Goal: Information Seeking & Learning: Check status

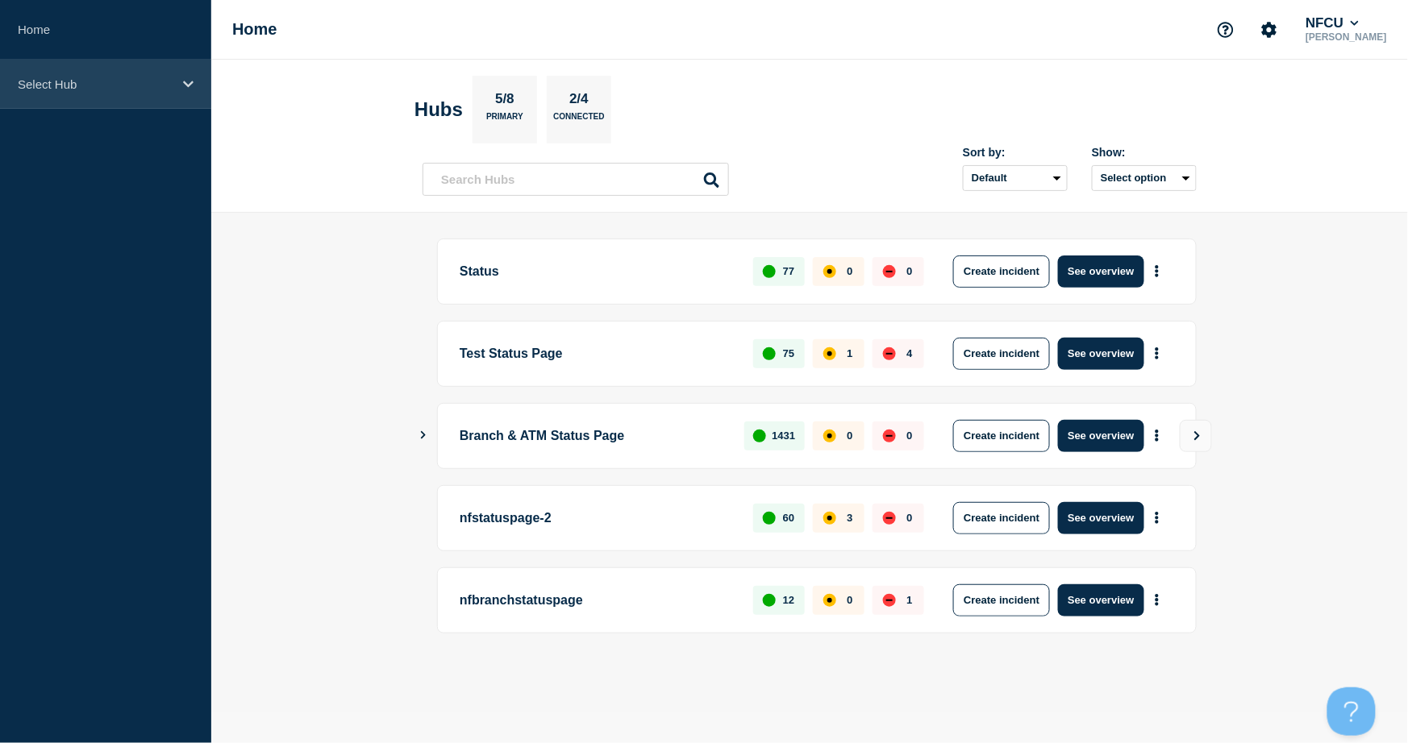
click at [126, 93] on div "Select Hub" at bounding box center [105, 84] width 211 height 49
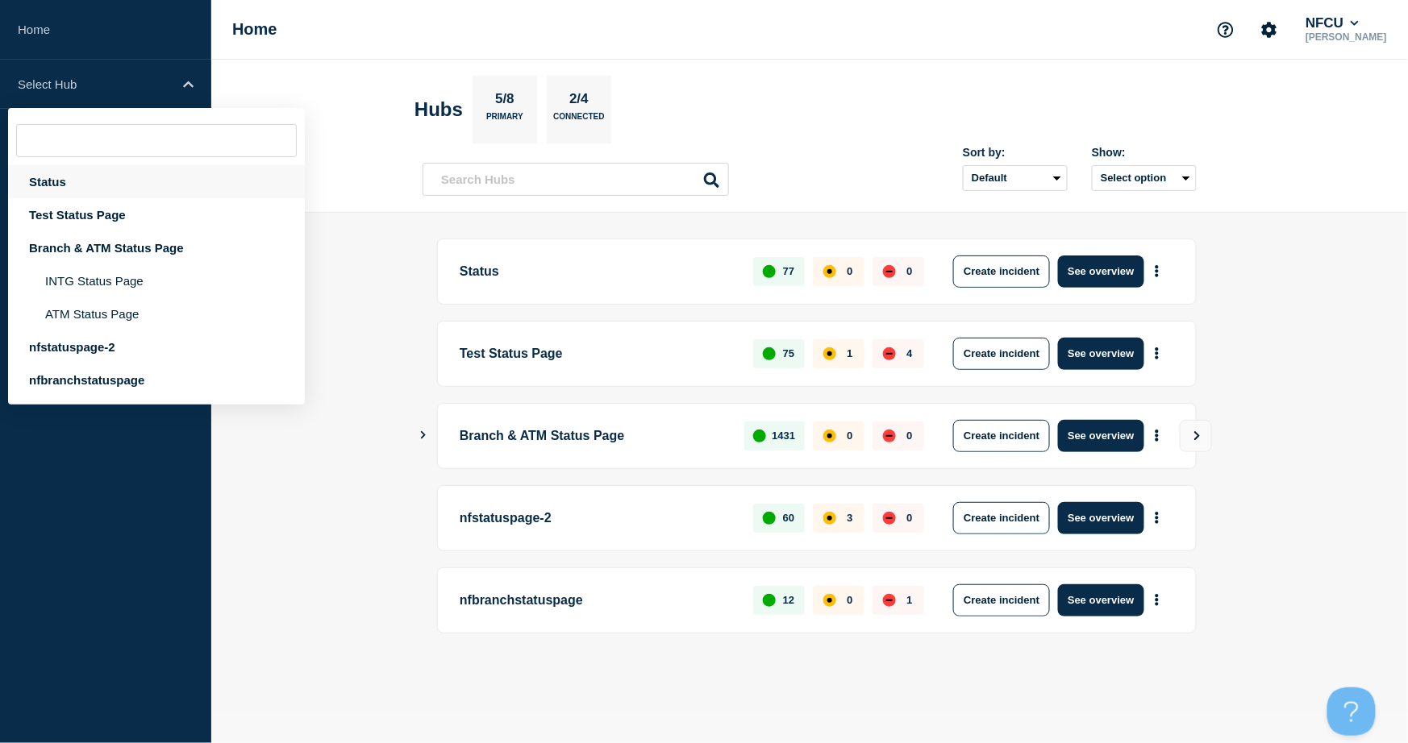
click at [39, 187] on div "Status" at bounding box center [156, 181] width 297 height 33
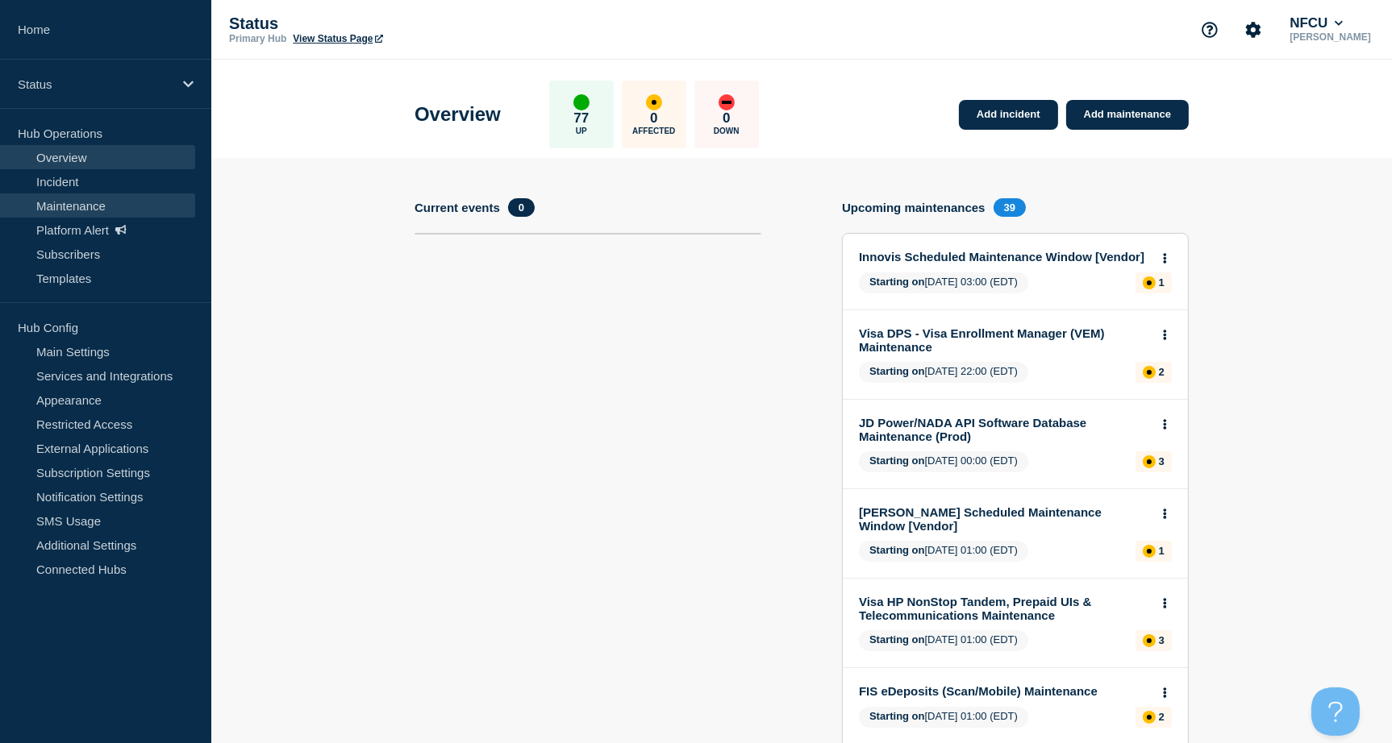
click at [57, 204] on link "Maintenance" at bounding box center [97, 206] width 195 height 24
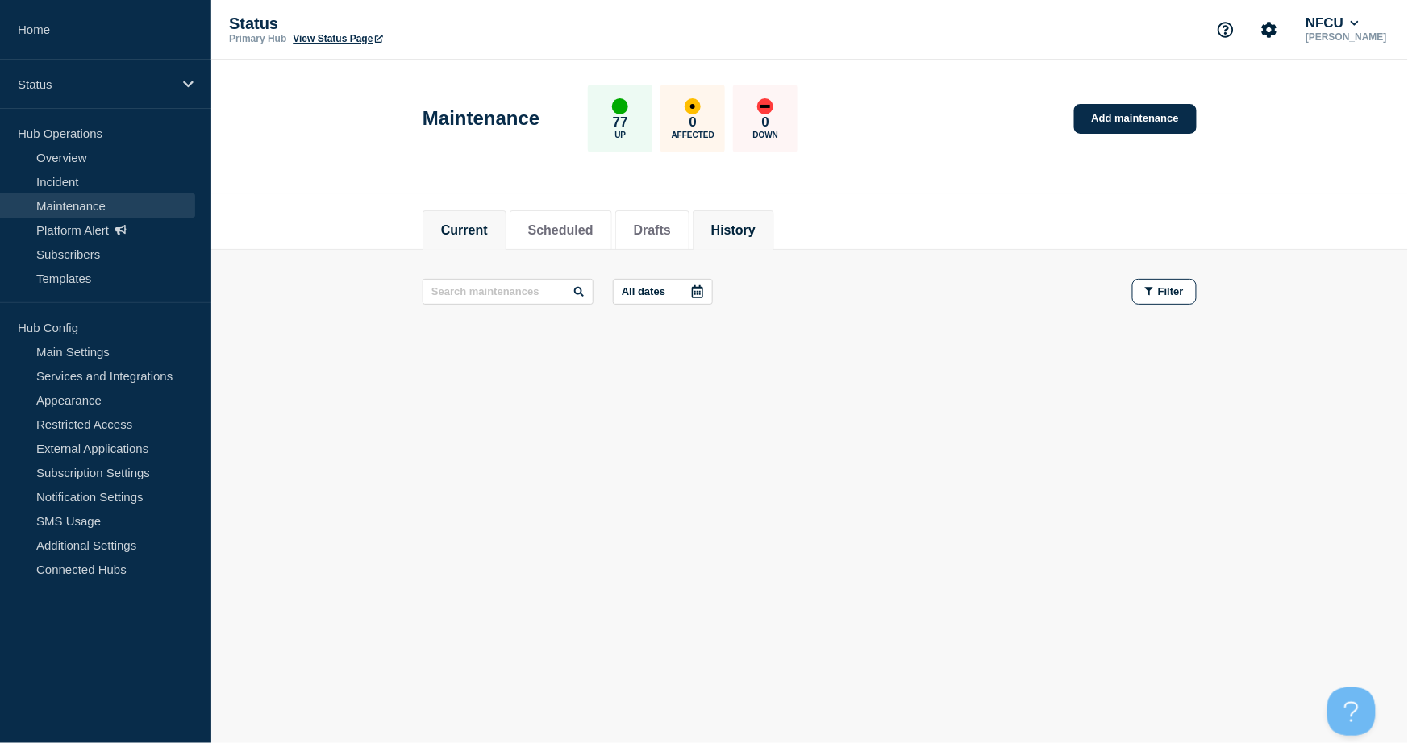
click at [756, 223] on button "History" at bounding box center [733, 230] width 44 height 15
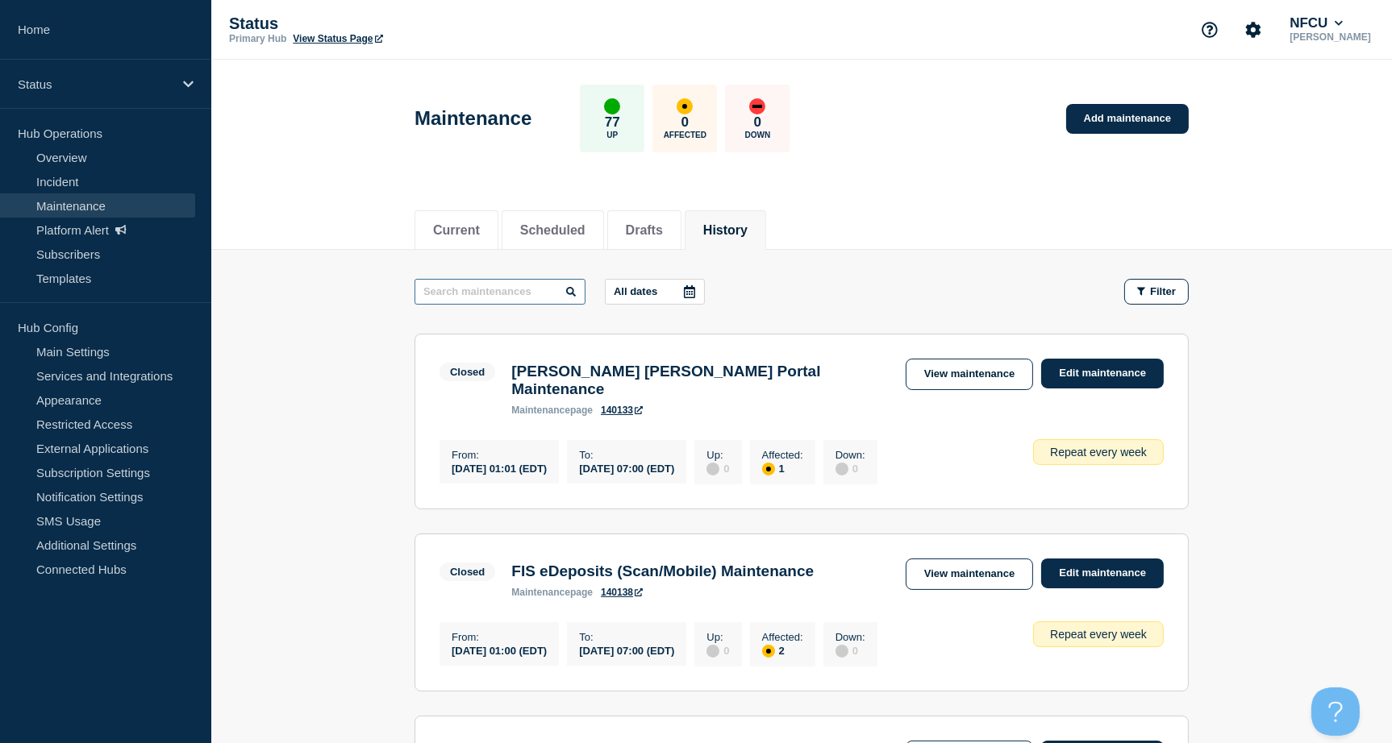
click at [473, 289] on input "text" at bounding box center [499, 292] width 171 height 26
type input "CICS"
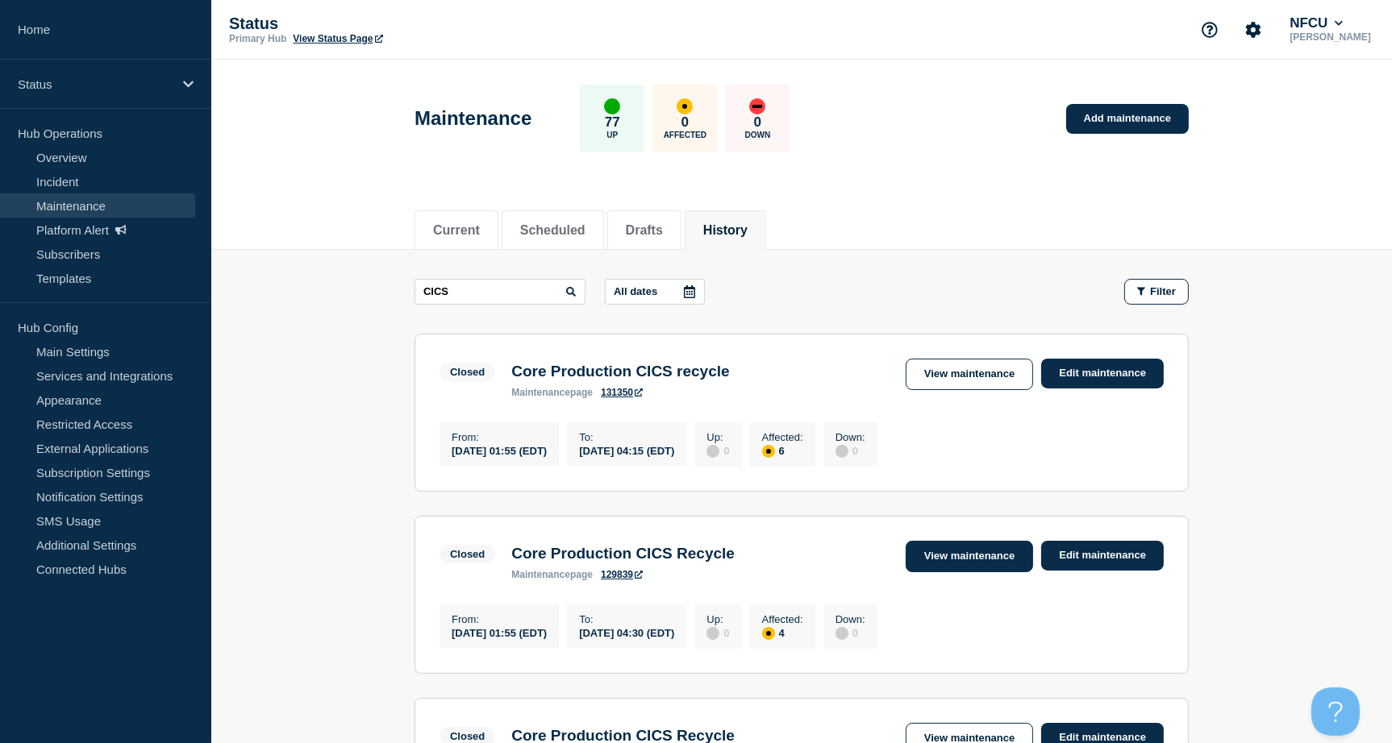
click at [965, 560] on link "View maintenance" at bounding box center [969, 556] width 127 height 31
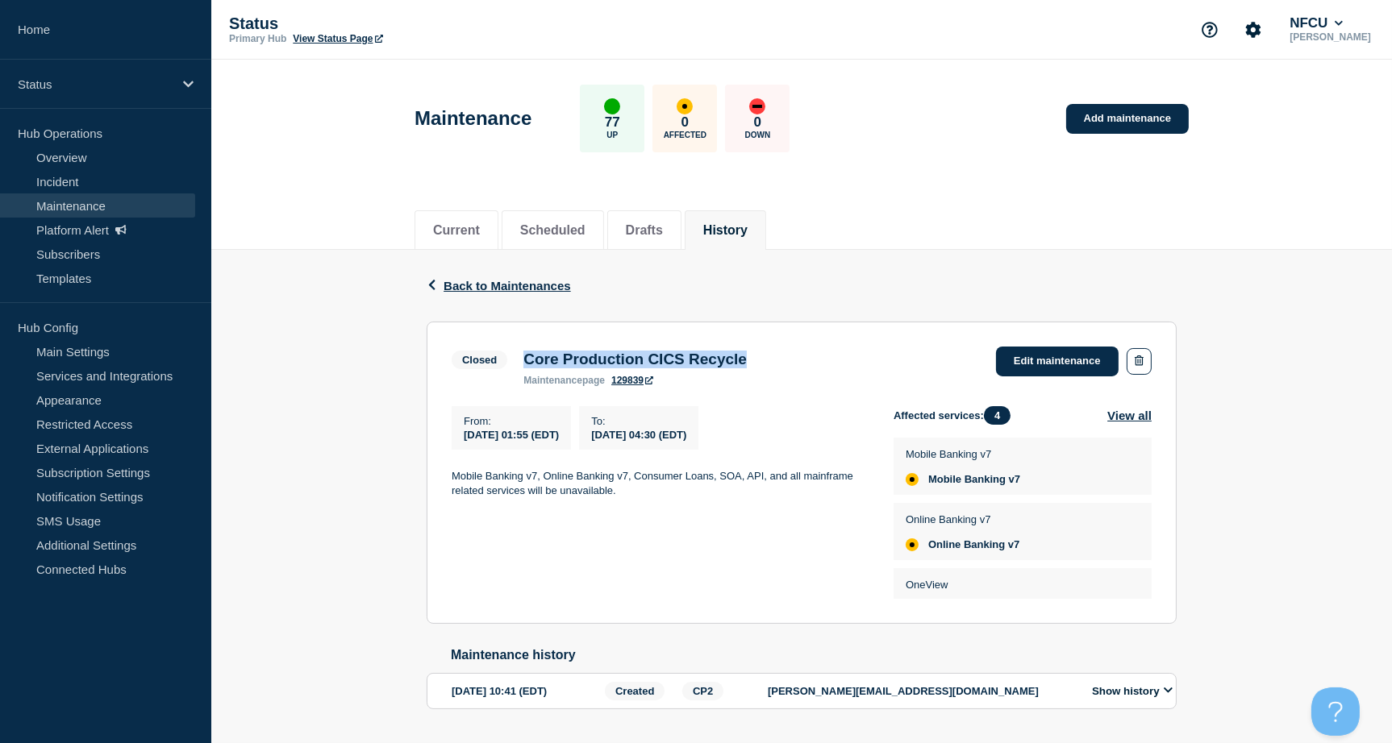
drag, startPoint x: 526, startPoint y: 356, endPoint x: 773, endPoint y: 349, distance: 247.7
click at [747, 351] on h3 "Core Production CICS Recycle" at bounding box center [634, 360] width 223 height 18
copy h3 "Core Production CICS Recycle"
drag, startPoint x: 446, startPoint y: 474, endPoint x: 673, endPoint y: 498, distance: 228.7
click at [673, 498] on section "Closed Core Production CICS Recycle maintenance page 129839 Edit maintenance Fr…" at bounding box center [802, 473] width 750 height 302
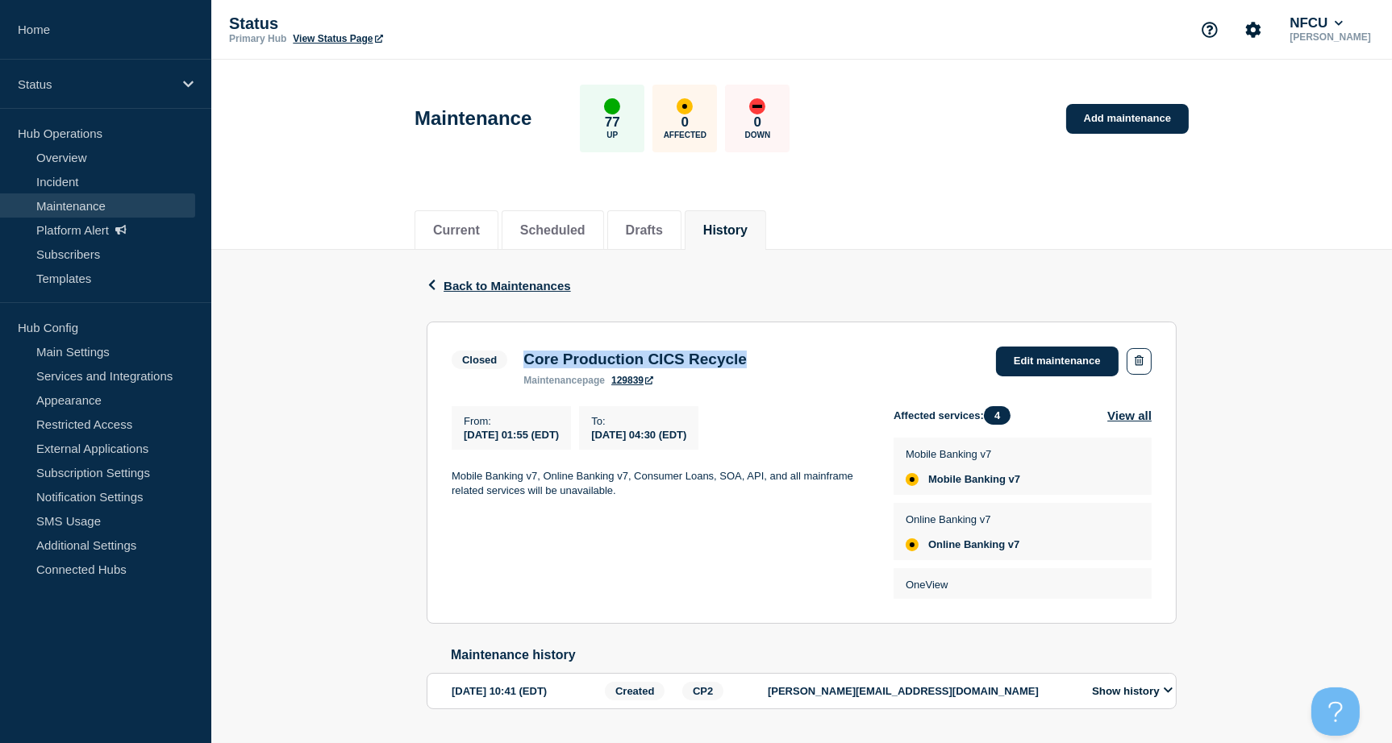
copy p "Mobile Banking v7, Online Banking v7, Consumer Loans, SOA, API, and all mainfra…"
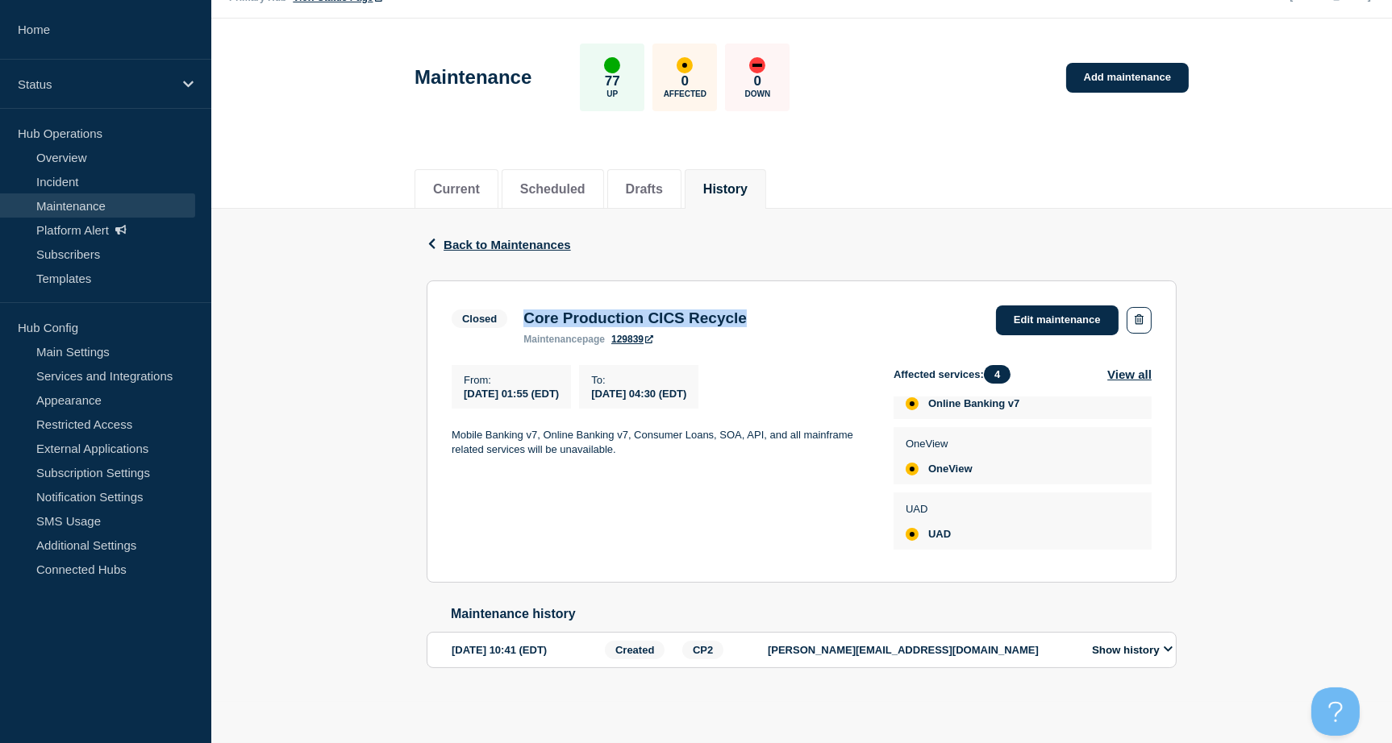
scroll to position [46, 0]
click at [747, 169] on li "History" at bounding box center [725, 189] width 81 height 40
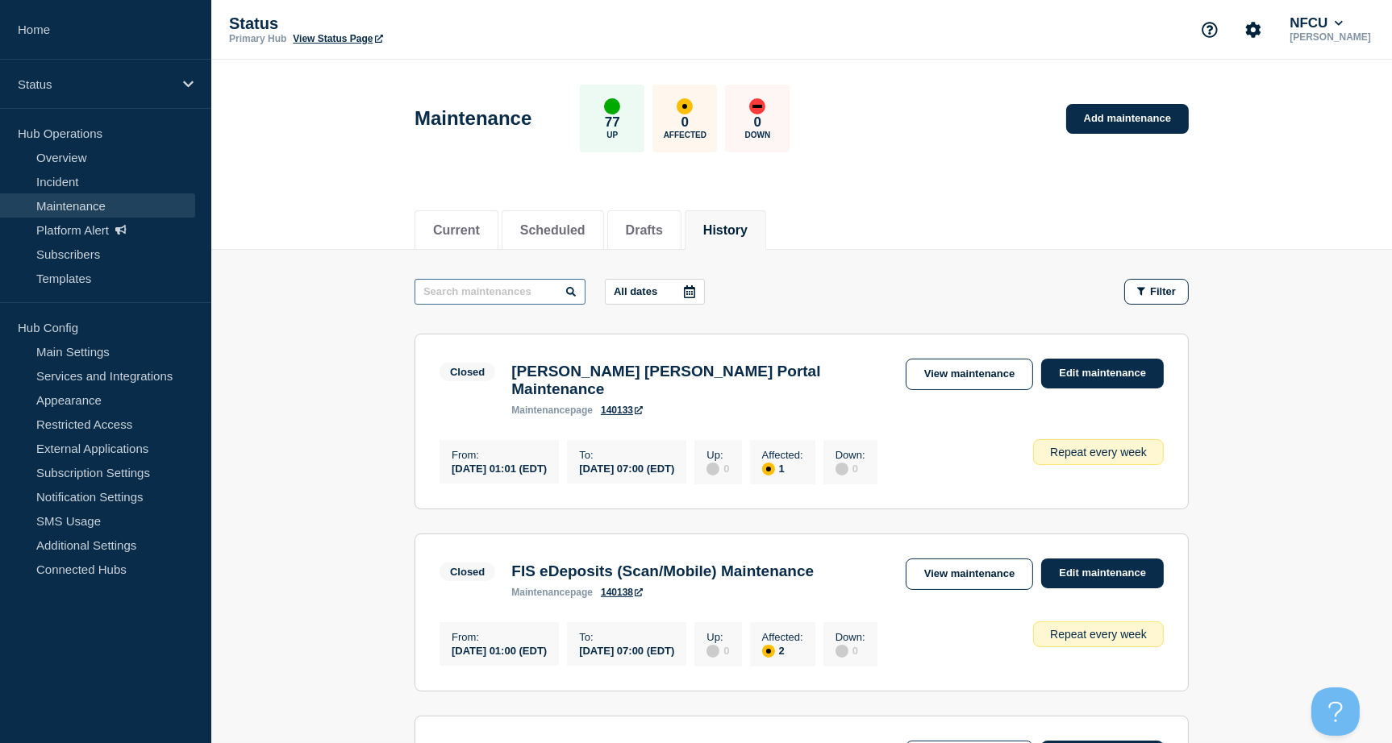
click at [487, 290] on input "text" at bounding box center [499, 292] width 171 height 26
type input "field"
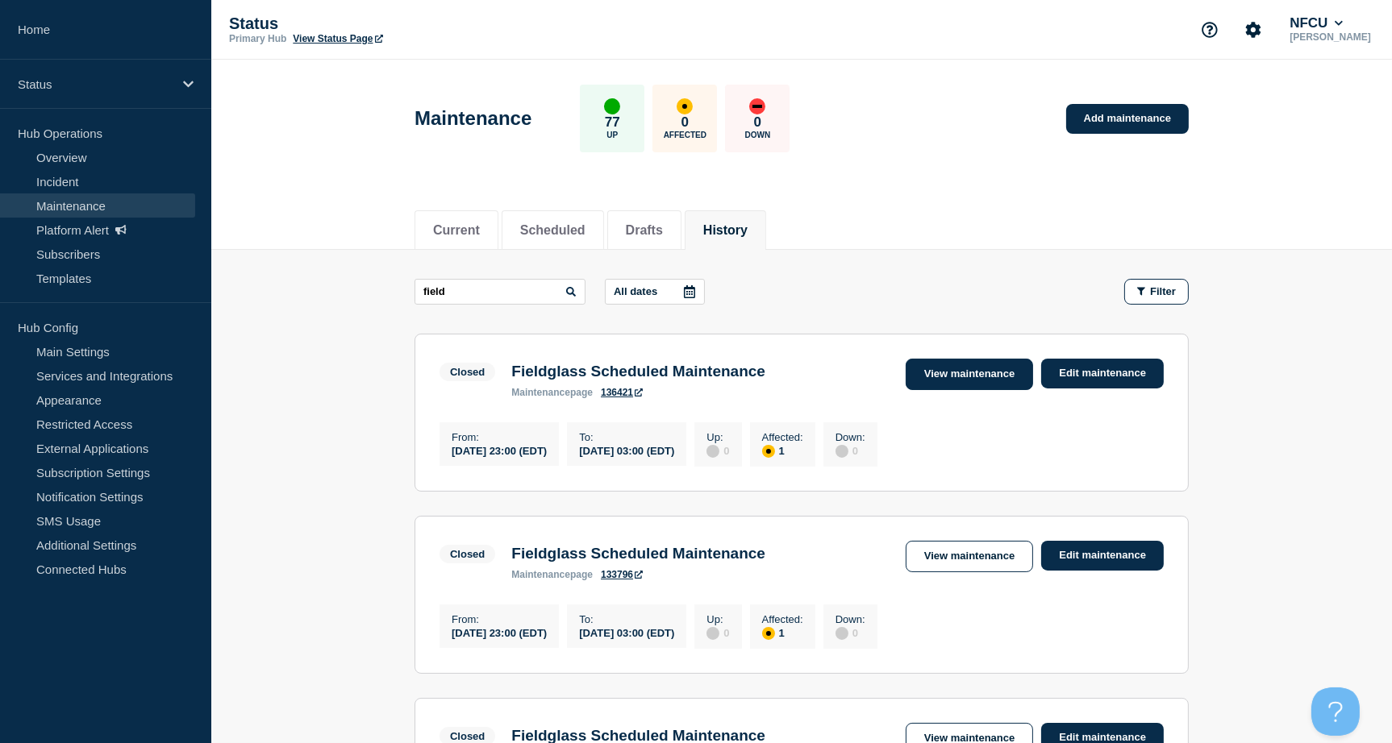
click at [969, 367] on link "View maintenance" at bounding box center [969, 374] width 127 height 31
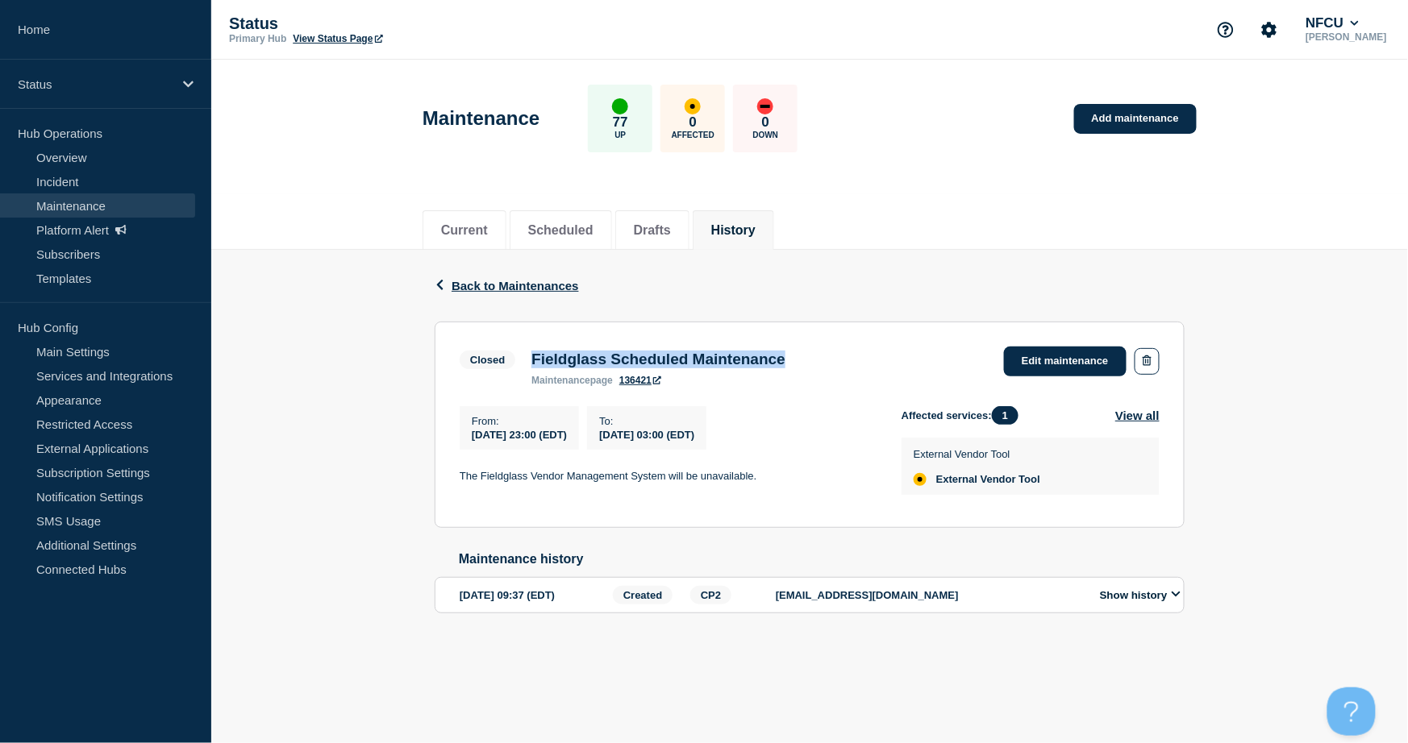
drag, startPoint x: 534, startPoint y: 359, endPoint x: 831, endPoint y: 354, distance: 297.6
click at [831, 354] on div "Closed Fieldglass Scheduled Maintenance maintenance page 136421 Edit maintenance" at bounding box center [810, 367] width 700 height 40
copy h3 "Fieldglass Scheduled Maintenance"
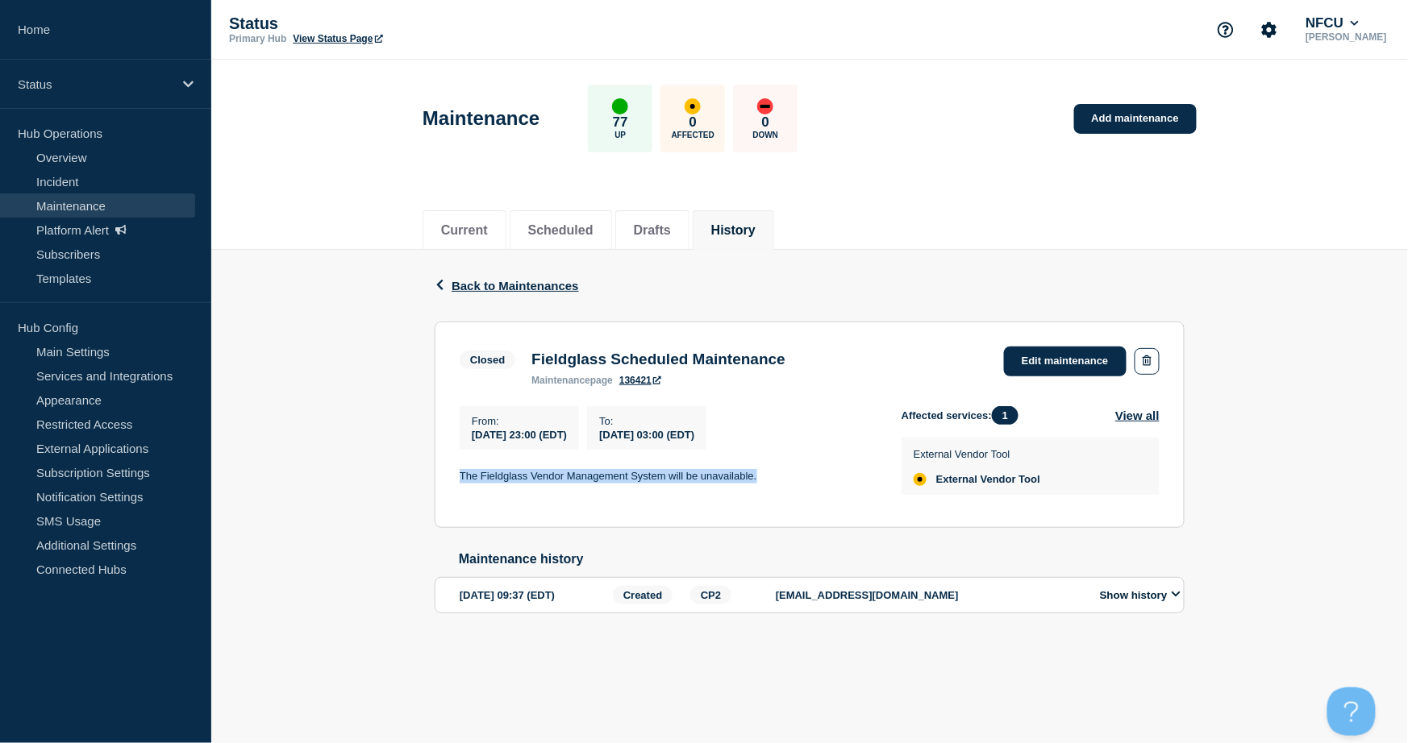
drag, startPoint x: 772, startPoint y: 472, endPoint x: 420, endPoint y: 467, distance: 351.6
click at [420, 467] on div "Back Back to Maintenances Closed Fieldglass Scheduled Maintenance From 2025-09-…" at bounding box center [809, 457] width 1197 height 414
copy p "The Fieldglass Vendor Management System will be unavailable."
click at [756, 229] on button "History" at bounding box center [733, 230] width 44 height 15
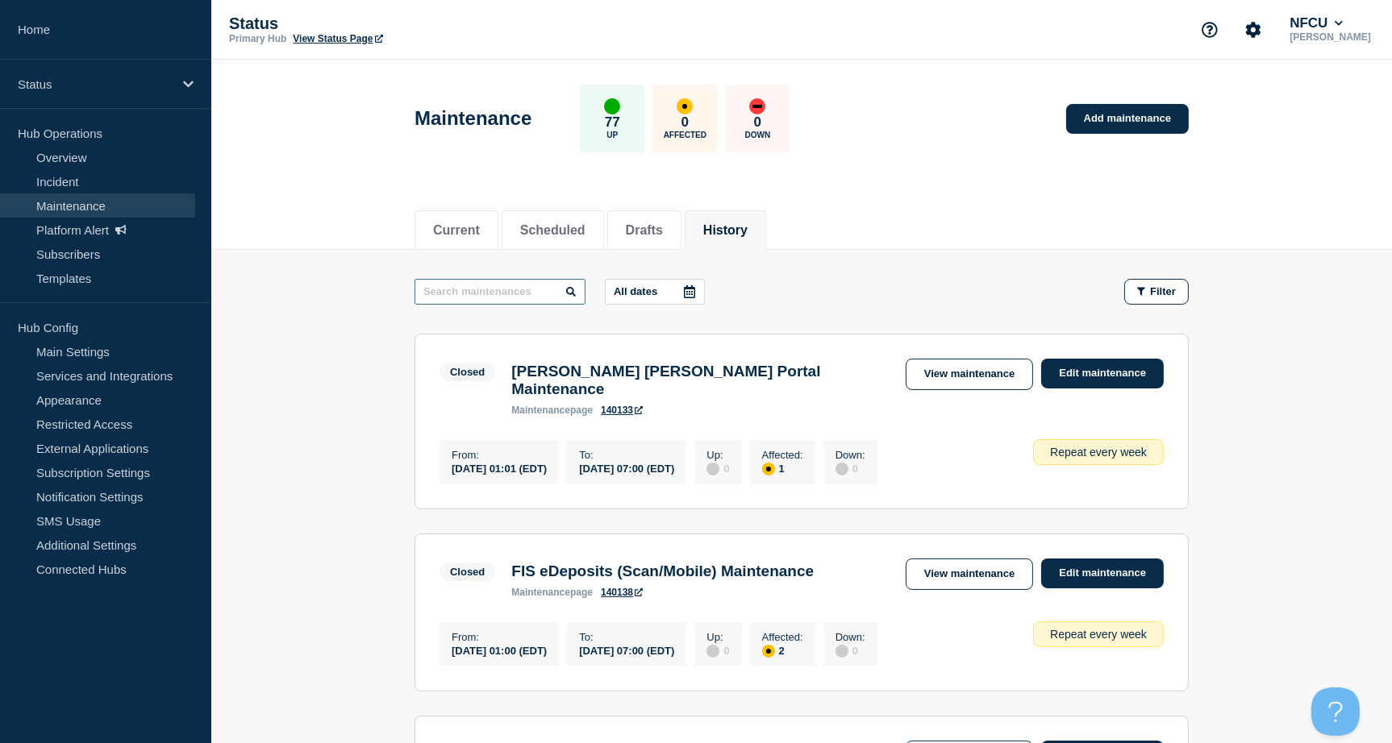
click at [506, 286] on input "text" at bounding box center [499, 292] width 171 height 26
type input "fiserv"
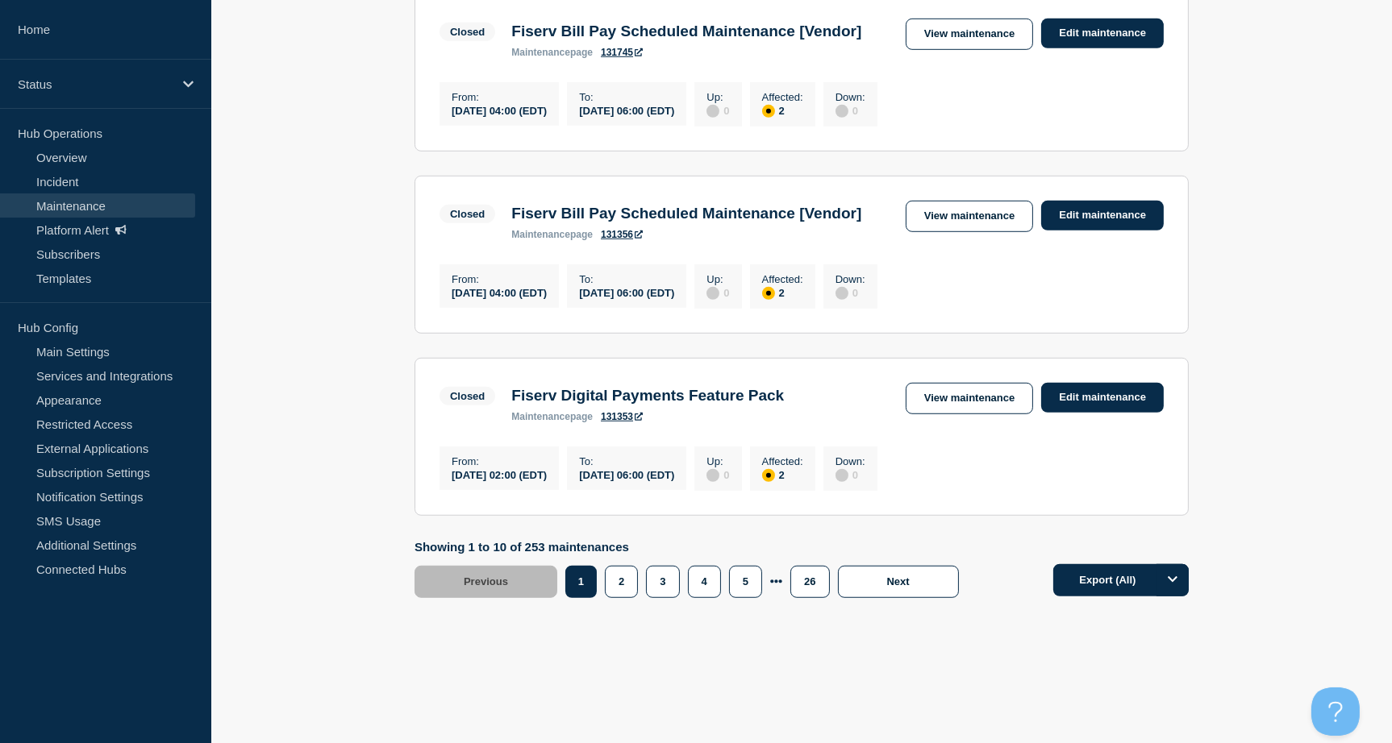
scroll to position [1827, 0]
click at [625, 596] on button "2" at bounding box center [621, 582] width 33 height 32
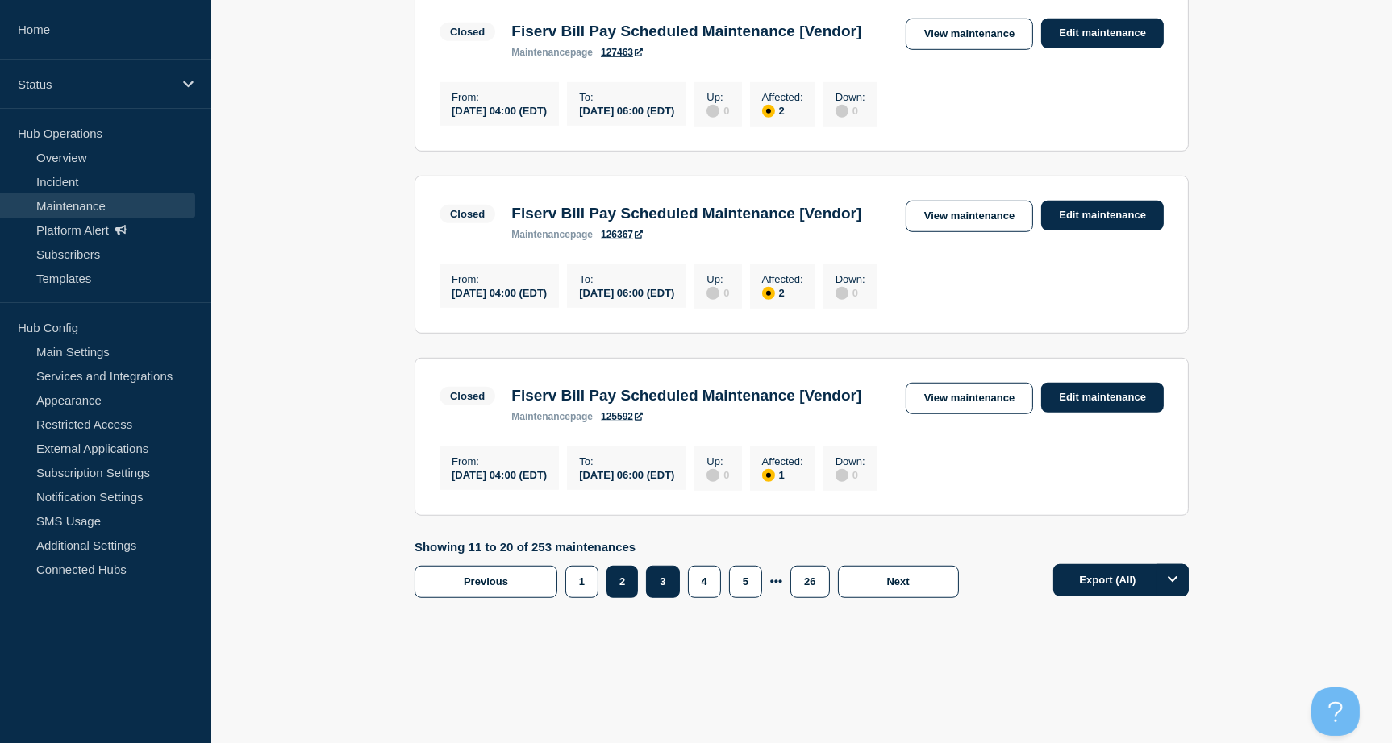
click at [653, 566] on button "3" at bounding box center [662, 582] width 33 height 32
click at [702, 592] on button "4" at bounding box center [704, 582] width 33 height 32
click at [746, 581] on button "5" at bounding box center [745, 582] width 33 height 32
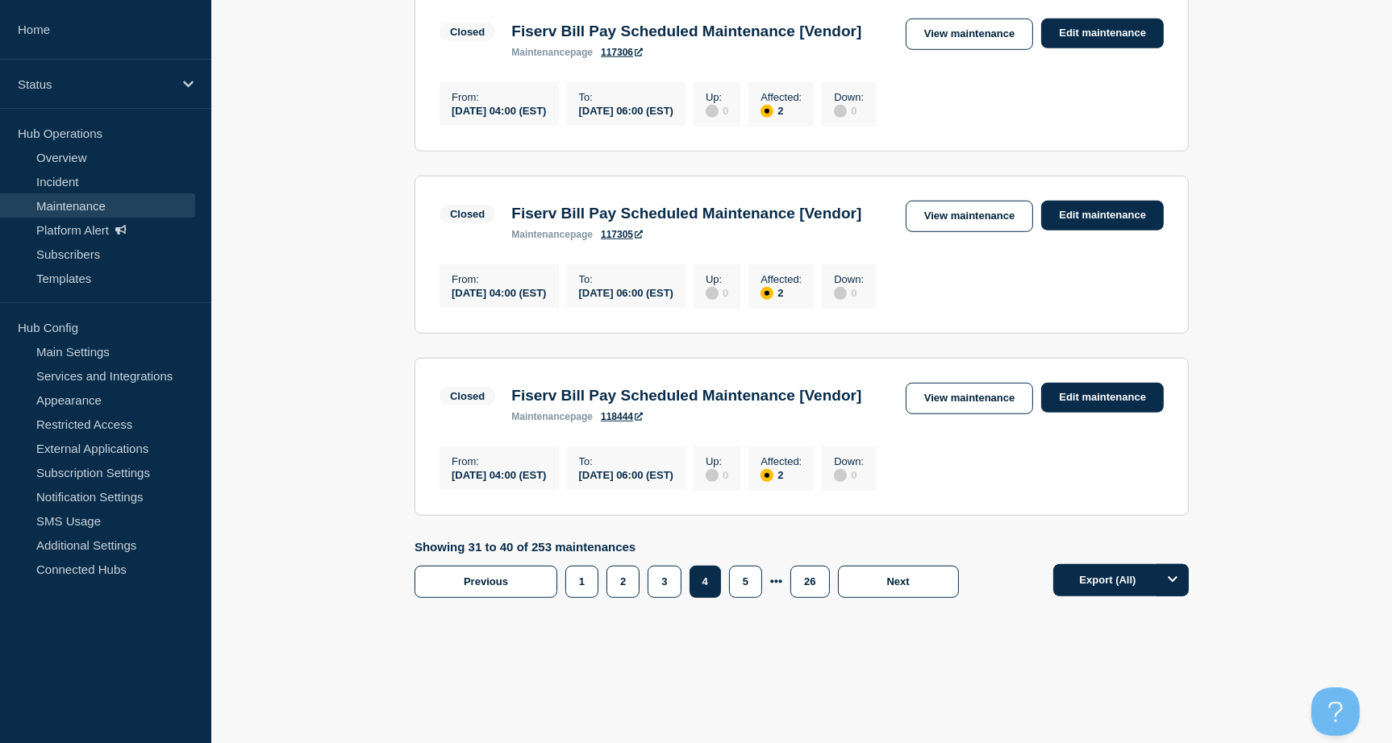
scroll to position [1833, 0]
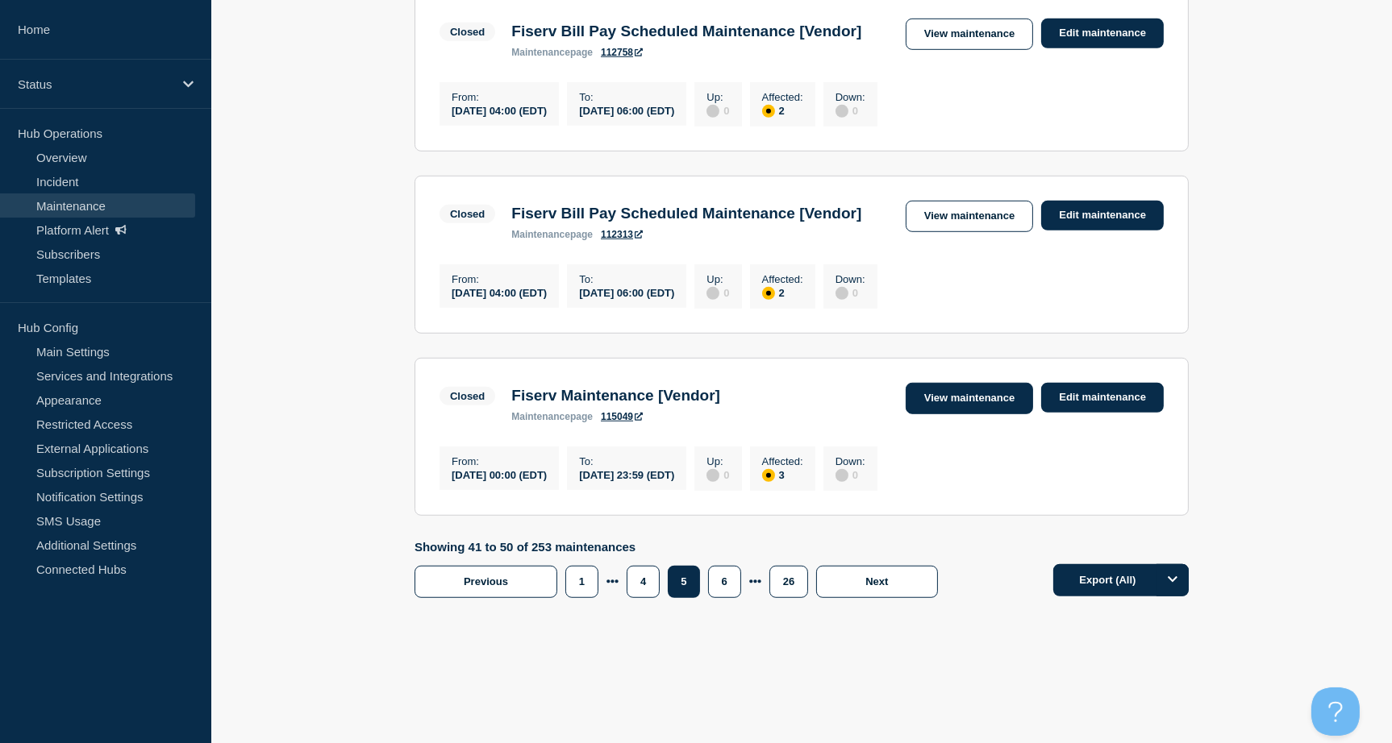
click at [961, 392] on link "View maintenance" at bounding box center [969, 398] width 127 height 31
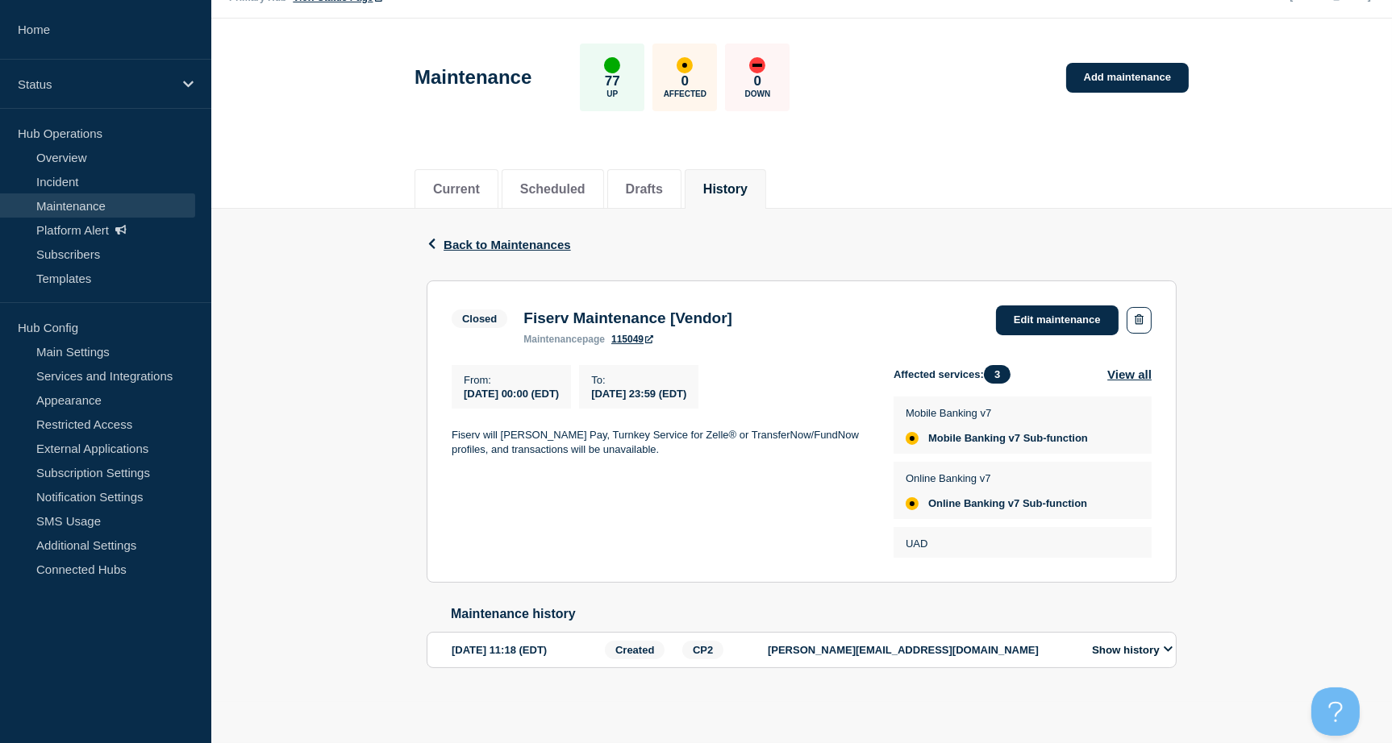
click at [743, 184] on button "History" at bounding box center [725, 189] width 44 height 15
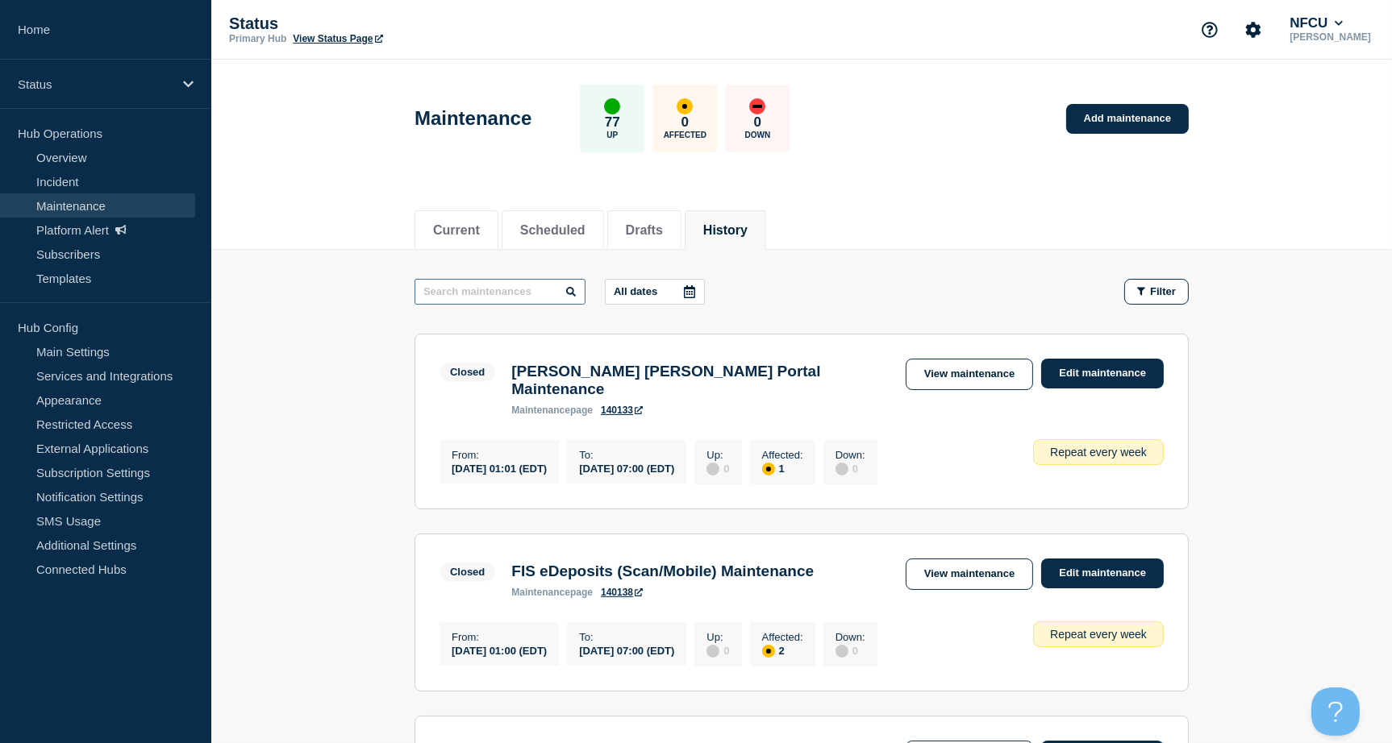
click at [547, 293] on input "text" at bounding box center [499, 292] width 171 height 26
type input "Verint"
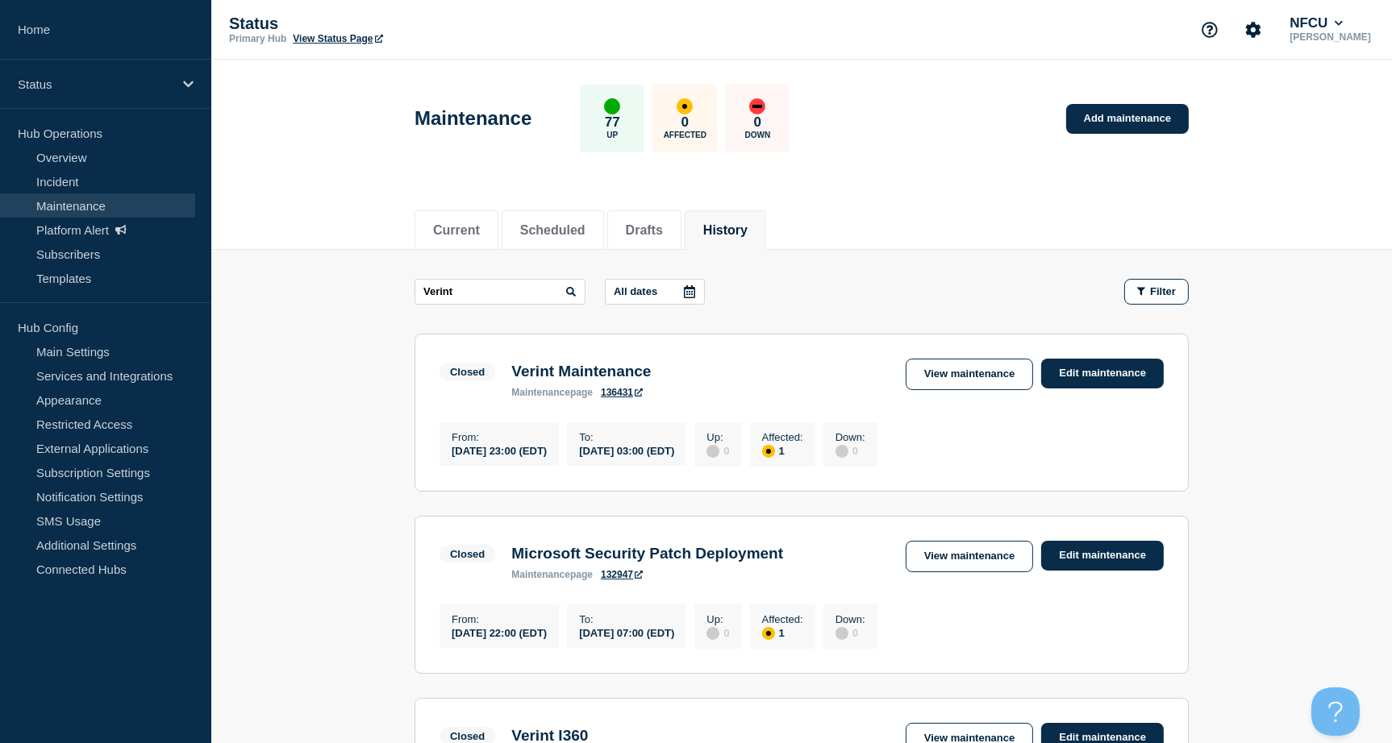
click at [752, 238] on li "History" at bounding box center [725, 230] width 81 height 40
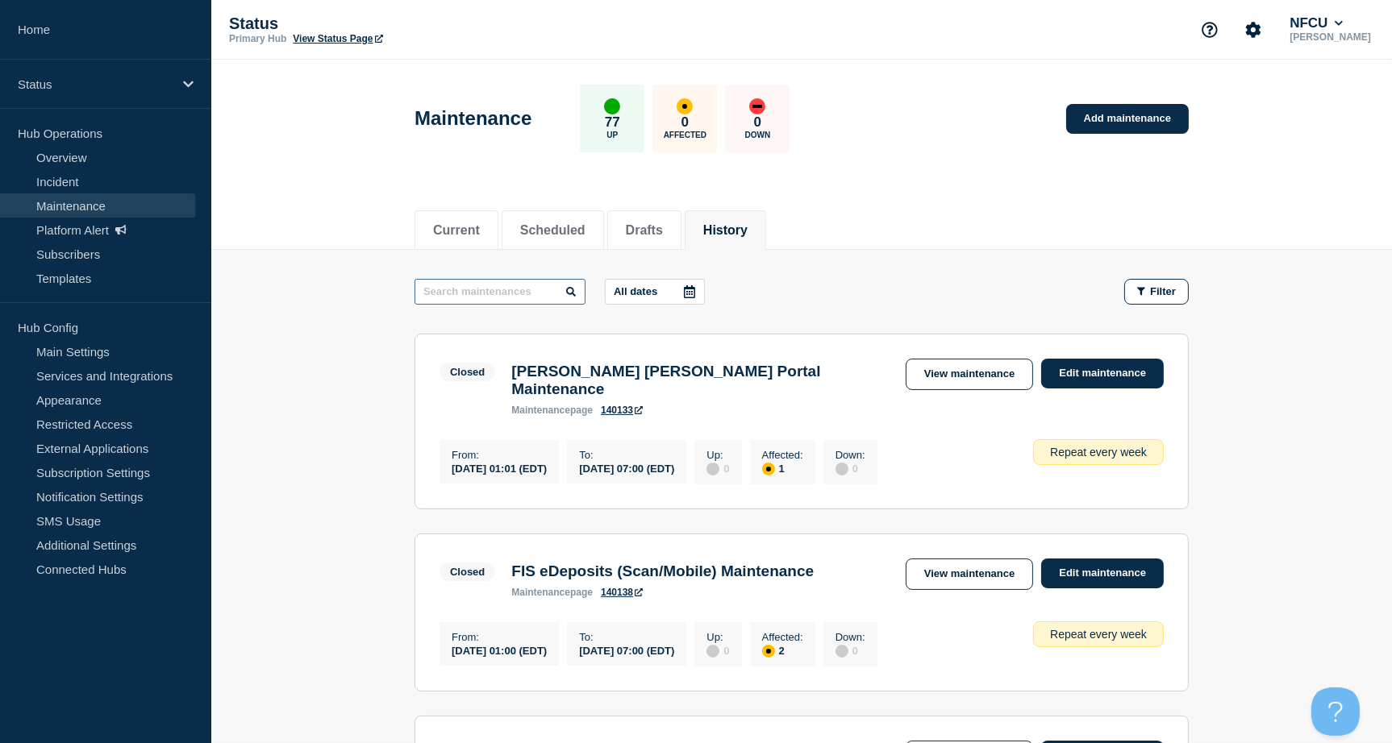
click at [475, 289] on input "text" at bounding box center [499, 292] width 171 height 26
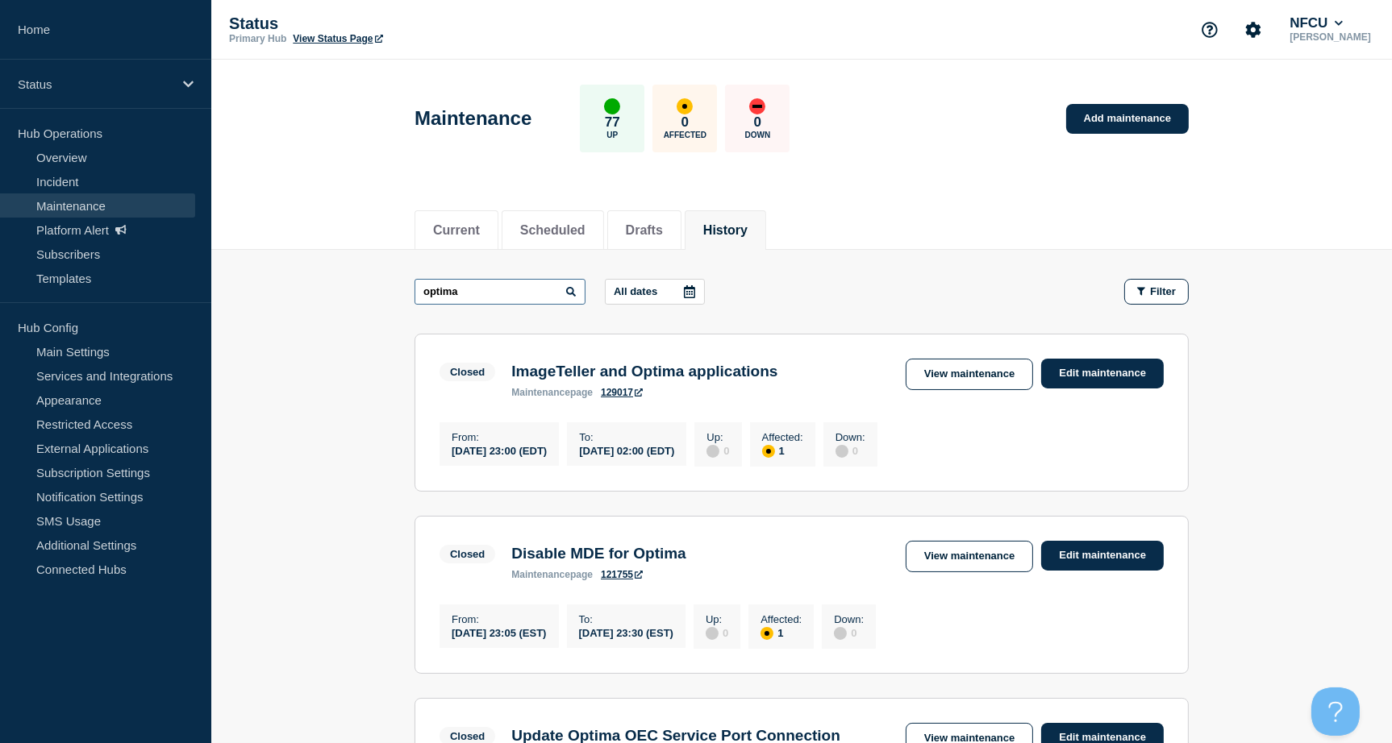
type input "optima"
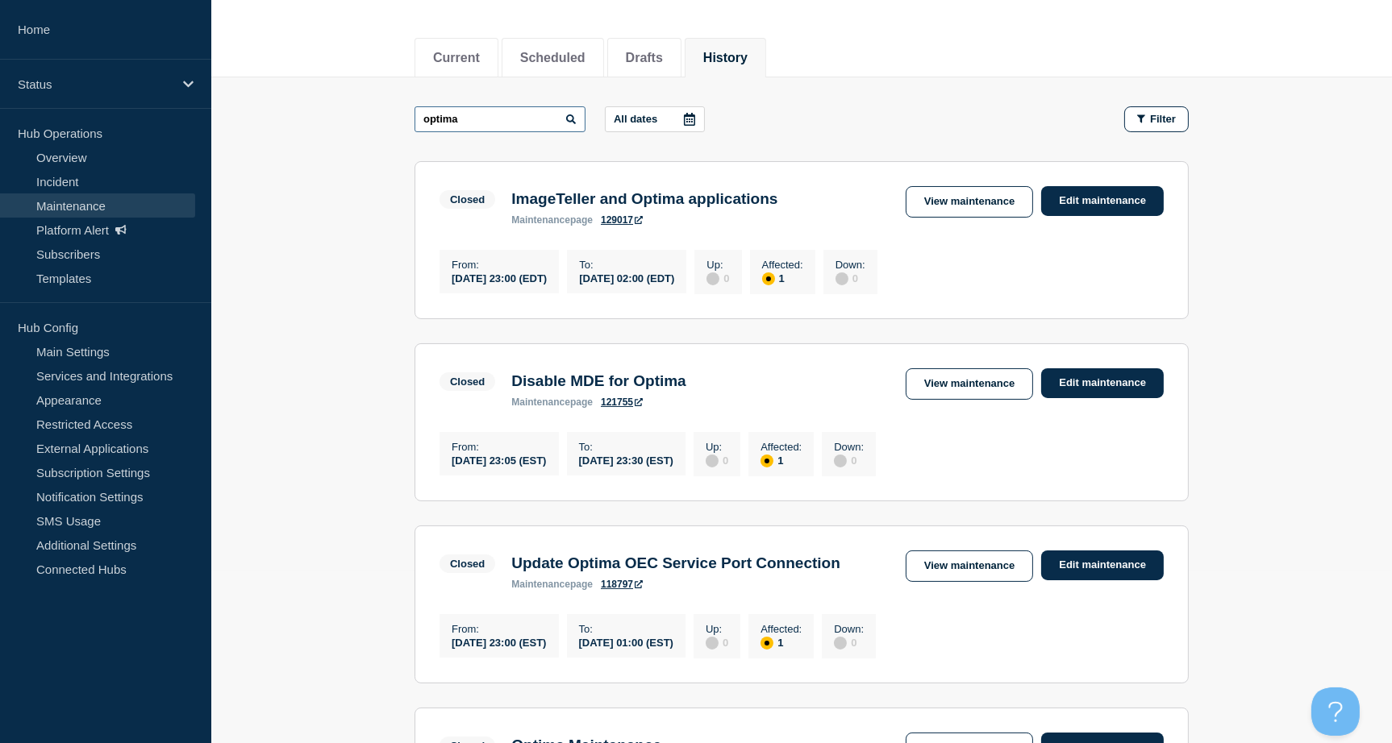
scroll to position [323, 0]
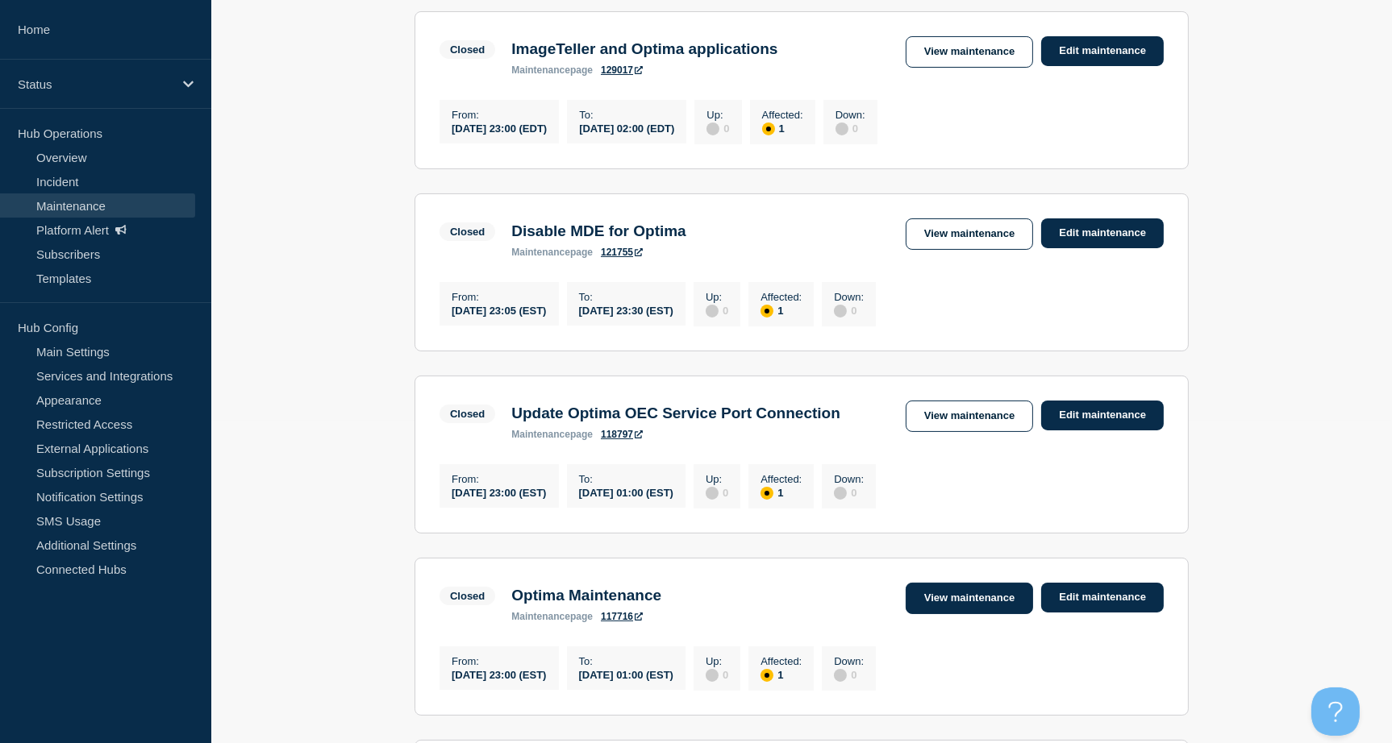
click at [962, 611] on link "View maintenance" at bounding box center [969, 598] width 127 height 31
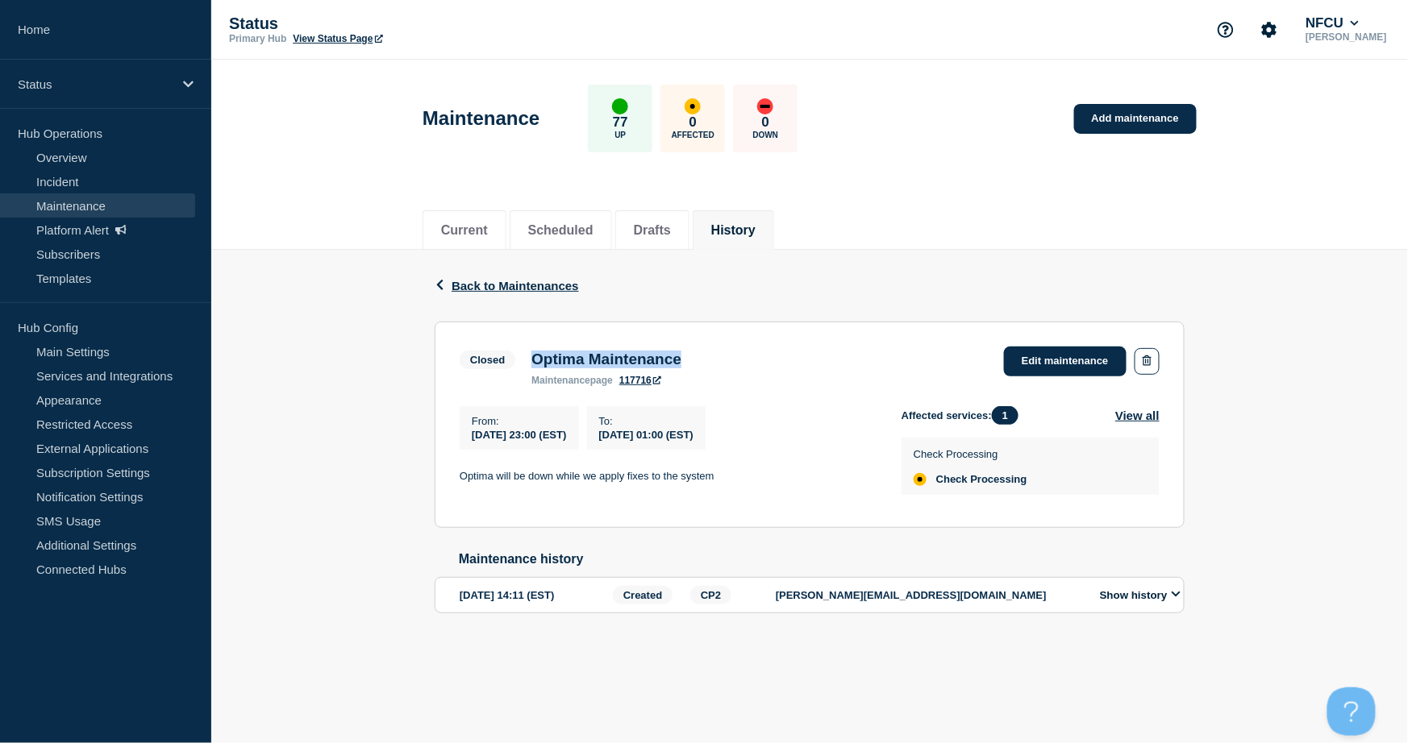
drag, startPoint x: 718, startPoint y: 362, endPoint x: 529, endPoint y: 360, distance: 189.5
click at [529, 360] on div "Closed Optima Maintenance maintenance page 117716 Edit maintenance" at bounding box center [810, 367] width 700 height 40
copy h3 "Optima Maintenance"
drag, startPoint x: 467, startPoint y: 477, endPoint x: 714, endPoint y: 482, distance: 246.8
click at [714, 482] on p "Optima will be down while we apply fixes to the system" at bounding box center [668, 476] width 416 height 15
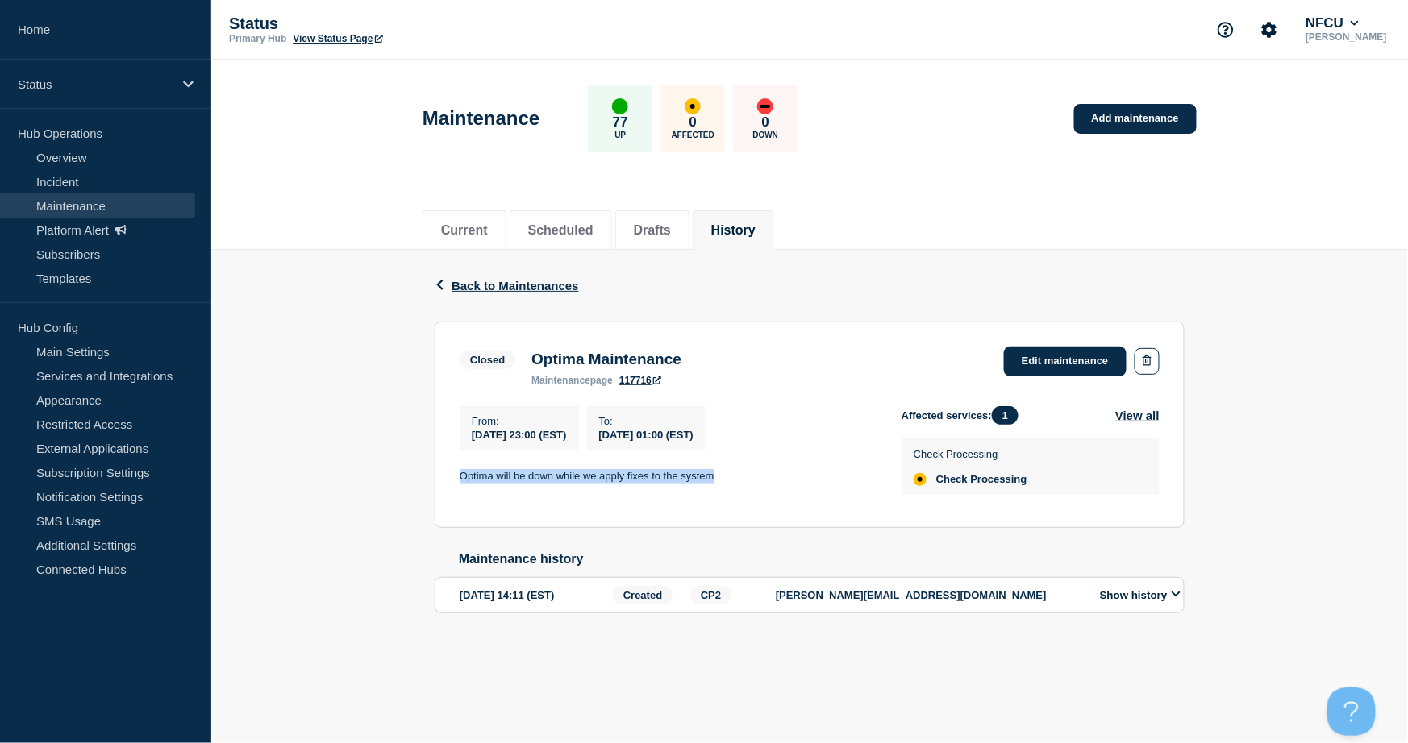
copy p "Optima will be down while we apply fixes to the system"
click at [773, 214] on li "History" at bounding box center [733, 230] width 81 height 40
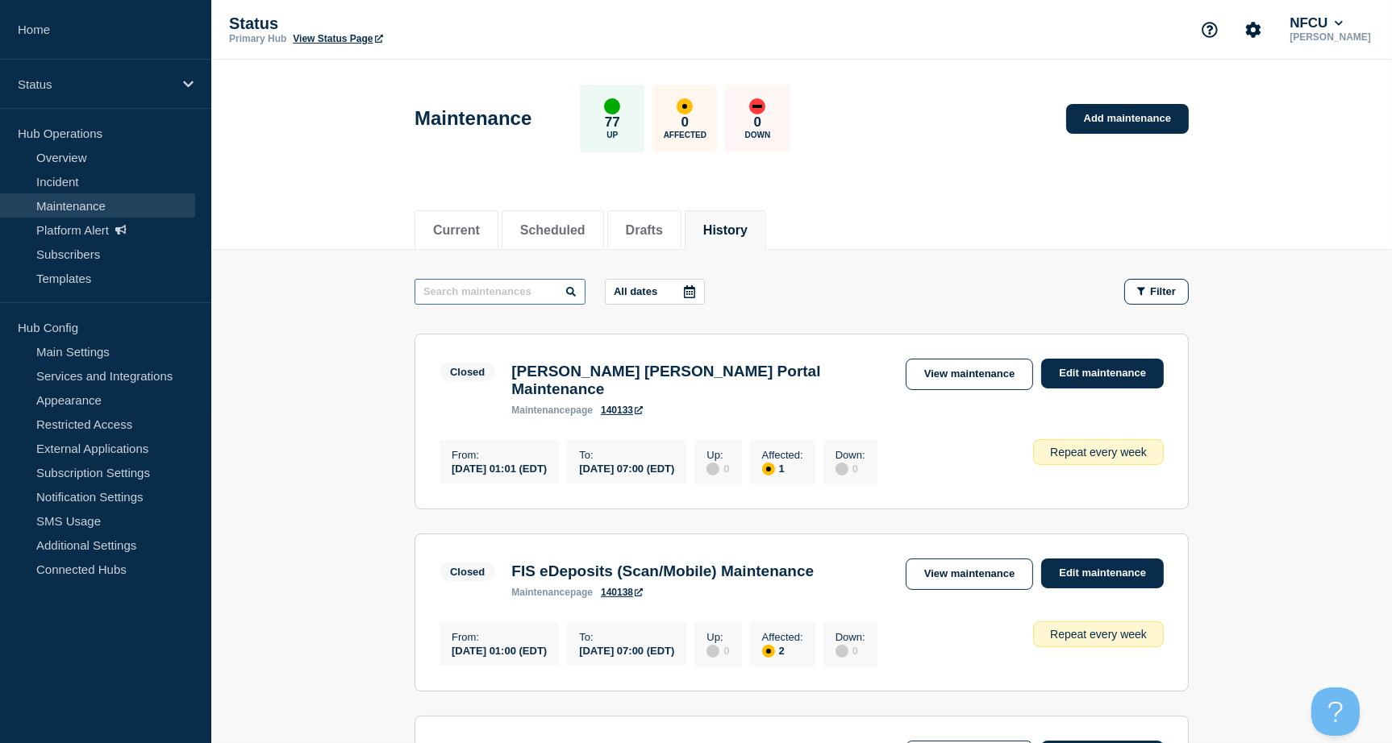
click at [534, 288] on input "text" at bounding box center [499, 292] width 171 height 26
type input "java"
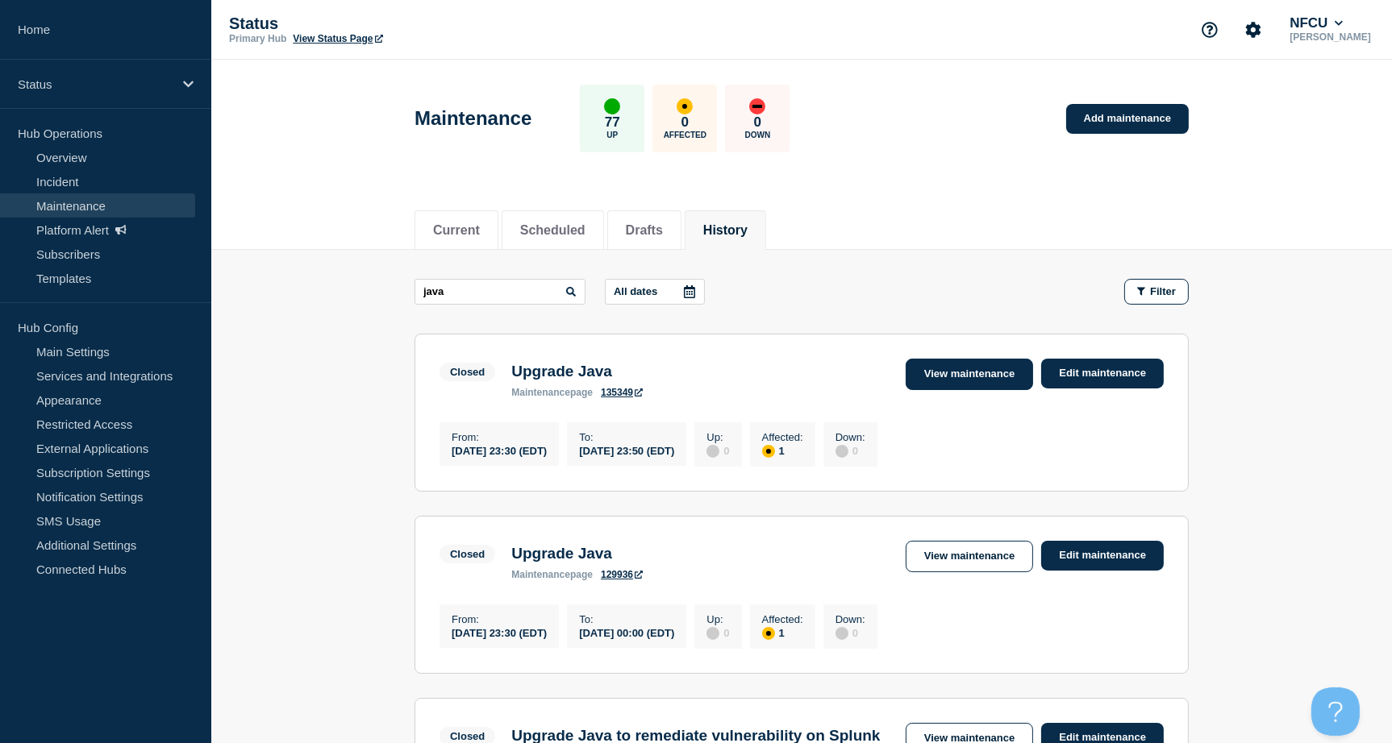
click at [967, 377] on link "View maintenance" at bounding box center [969, 374] width 127 height 31
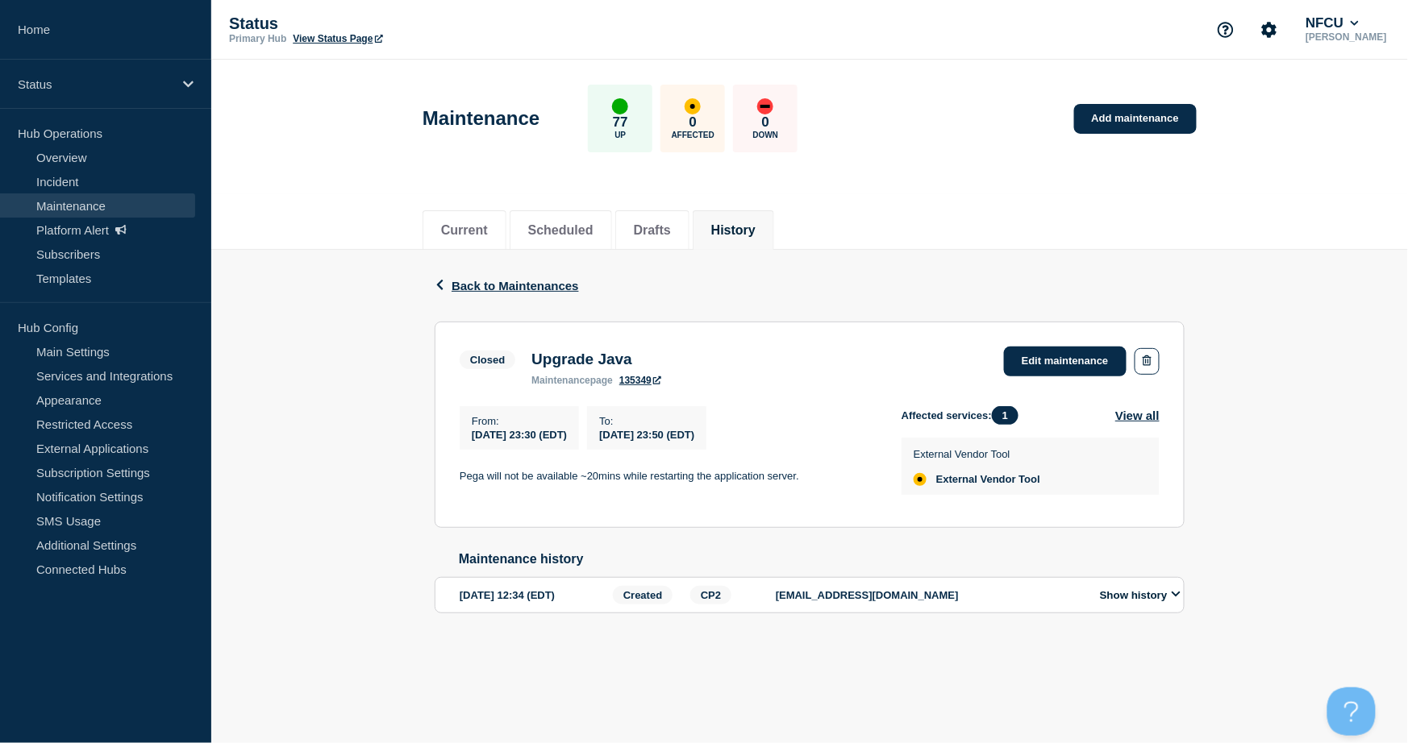
click at [460, 479] on p "Pega will not be available ~20mins while restarting the application server." at bounding box center [668, 476] width 416 height 15
click at [756, 224] on button "History" at bounding box center [733, 230] width 44 height 15
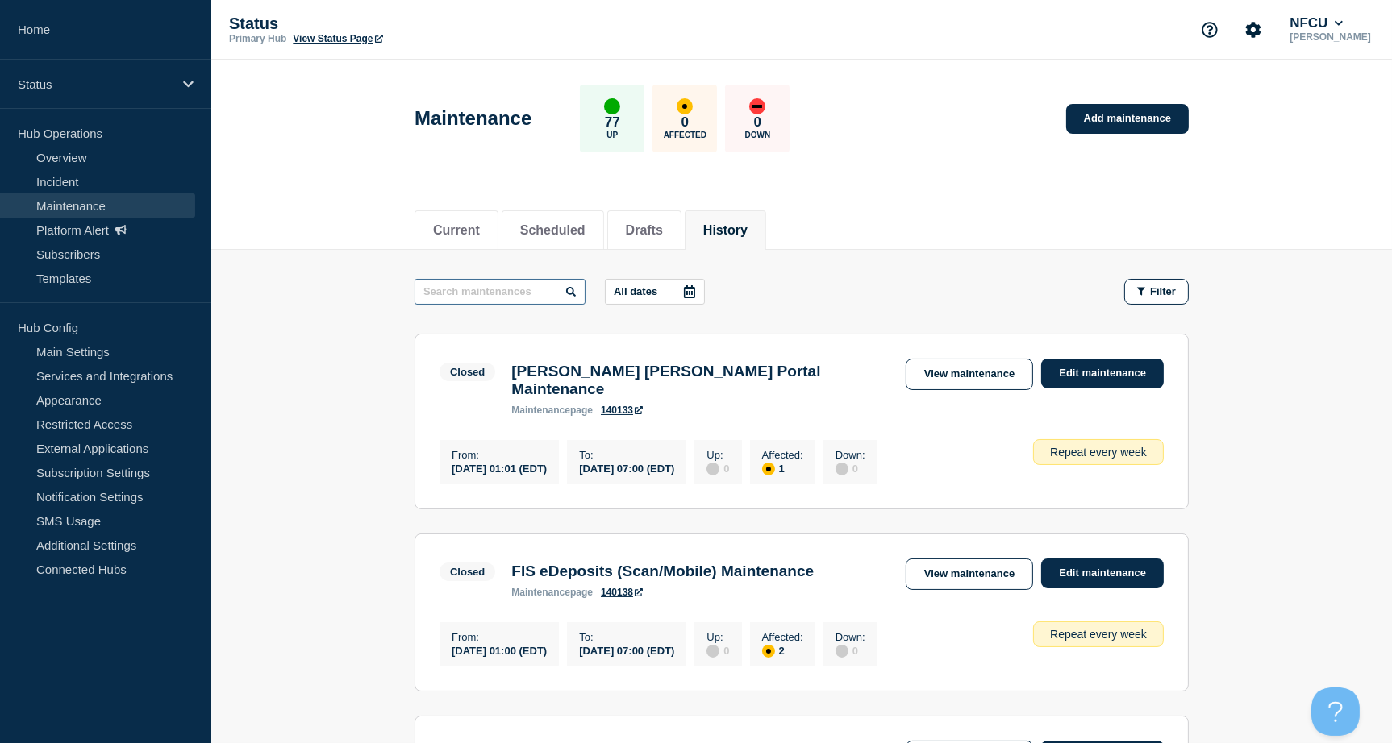
click at [528, 284] on input "text" at bounding box center [499, 292] width 171 height 26
type input "transunion"
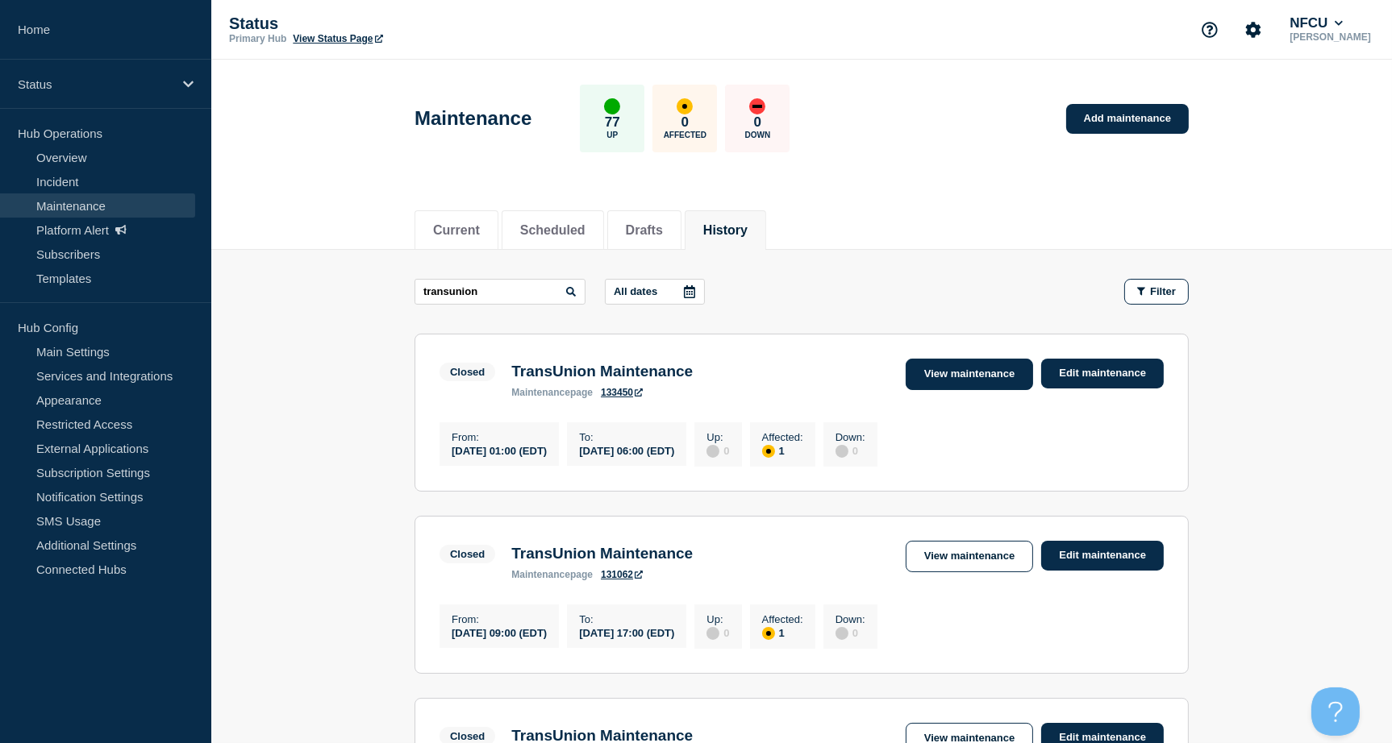
click at [981, 389] on link "View maintenance" at bounding box center [969, 374] width 127 height 31
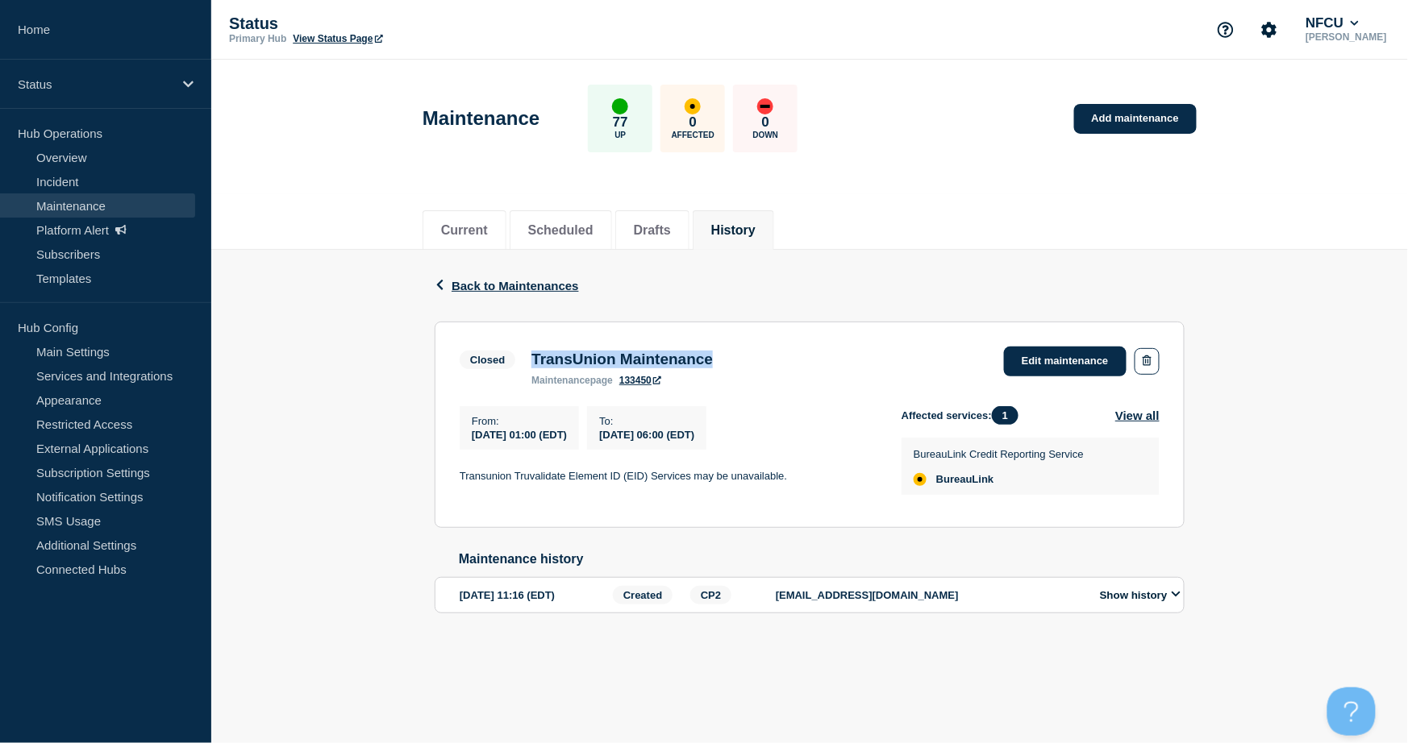
drag, startPoint x: 535, startPoint y: 361, endPoint x: 748, endPoint y: 364, distance: 212.9
click at [721, 364] on div "TransUnion Maintenance maintenance page 133450" at bounding box center [622, 368] width 198 height 35
copy h3 "TransUnion Maintenance"
drag, startPoint x: 460, startPoint y: 477, endPoint x: 793, endPoint y: 477, distance: 333.8
click at [793, 477] on section "Closed TransUnion Maintenance maintenance page 133450 Edit maintenance From : 2…" at bounding box center [810, 425] width 750 height 206
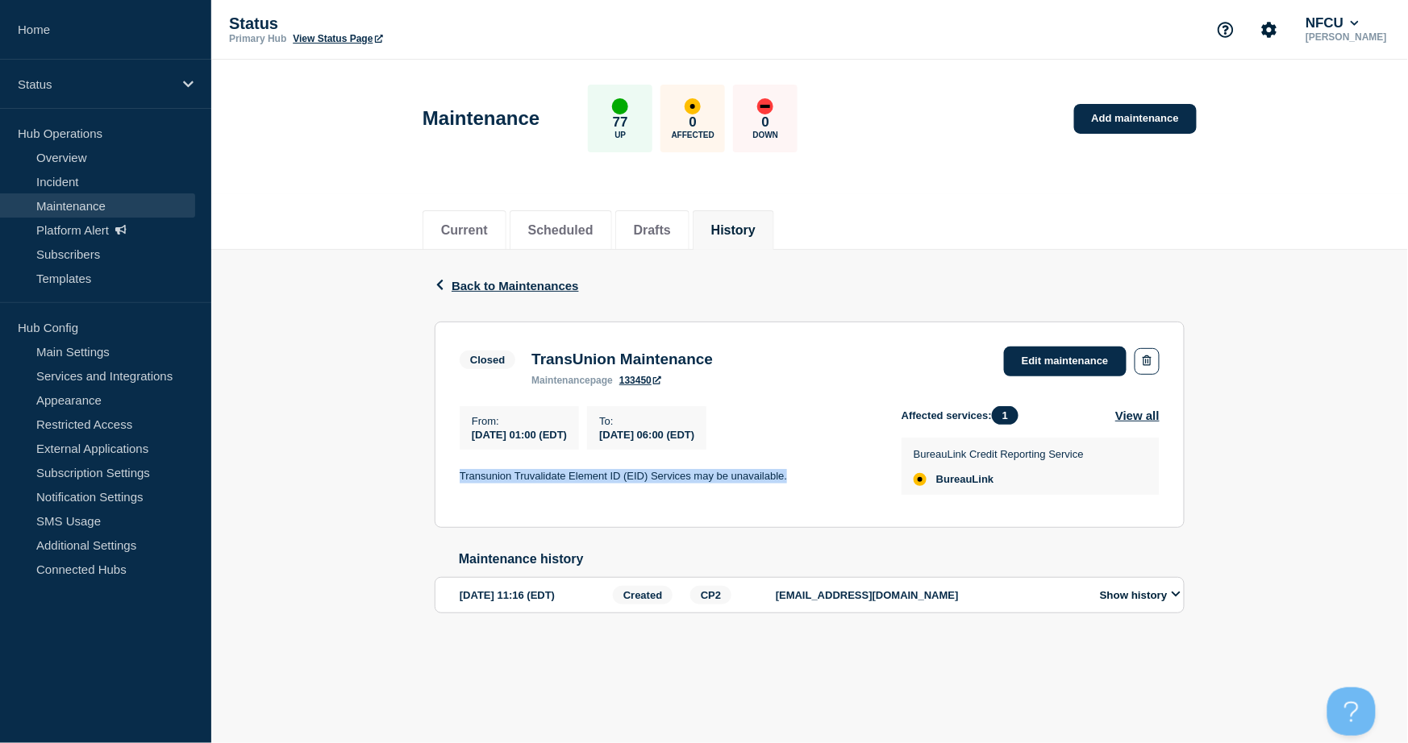
copy p "Transunion Truvalidate Element ID (EID) Services may be unavailable."
click at [757, 238] on li "History" at bounding box center [733, 230] width 81 height 40
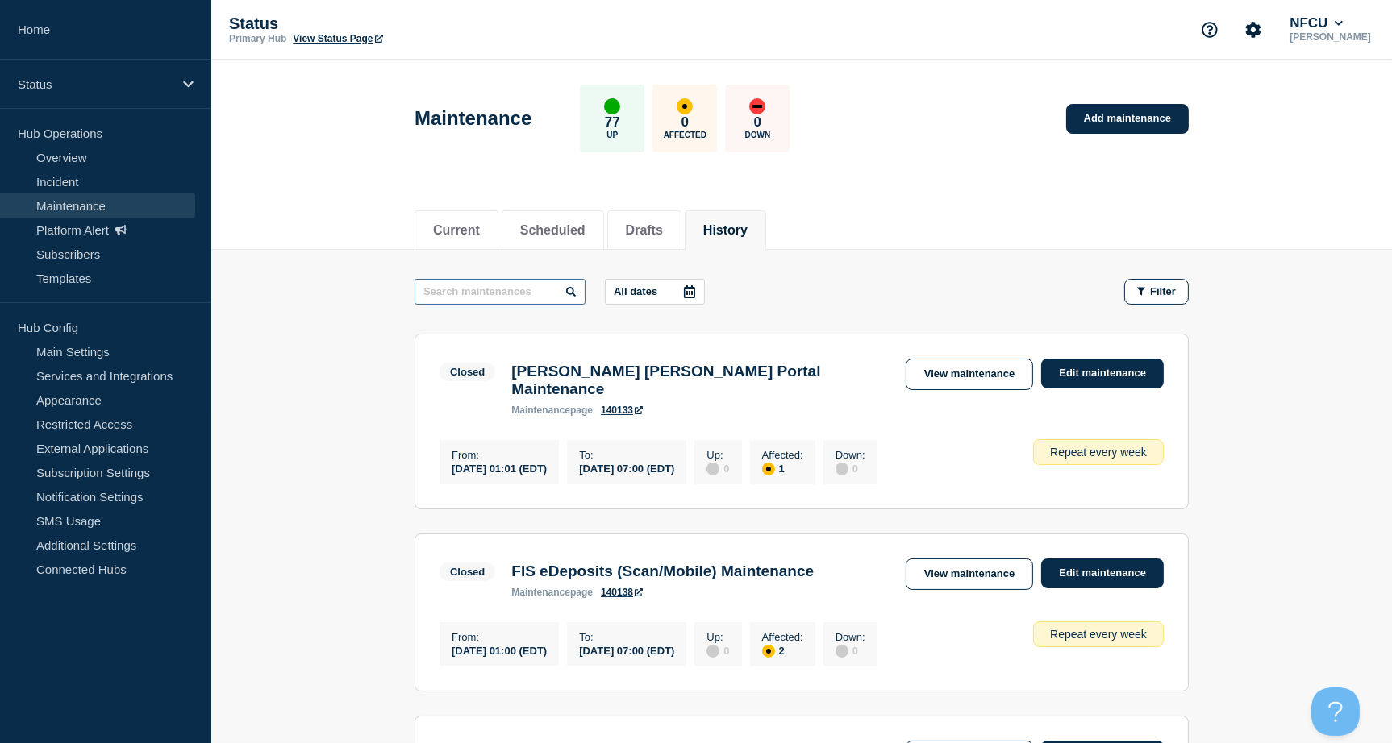
click at [539, 288] on input "text" at bounding box center [499, 292] width 171 height 26
type input "tenable"
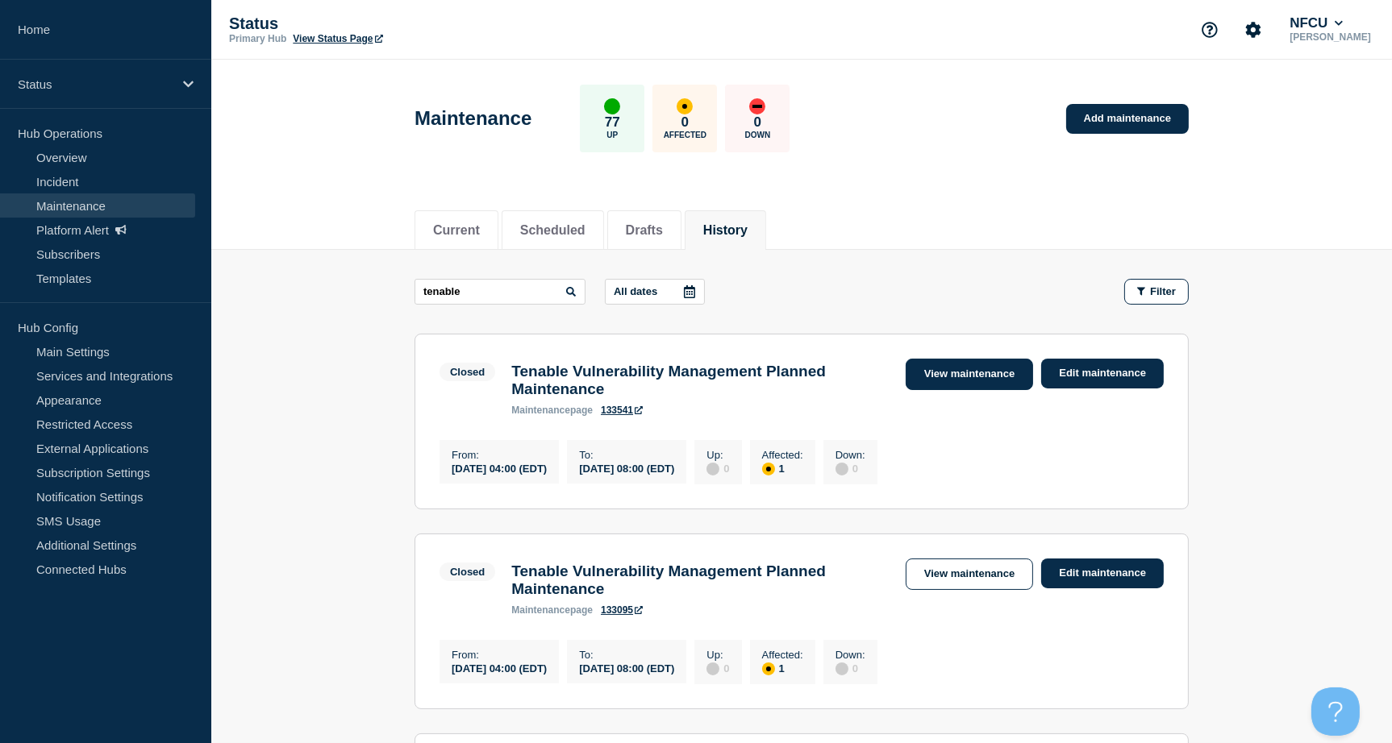
click at [981, 377] on link "View maintenance" at bounding box center [969, 374] width 127 height 31
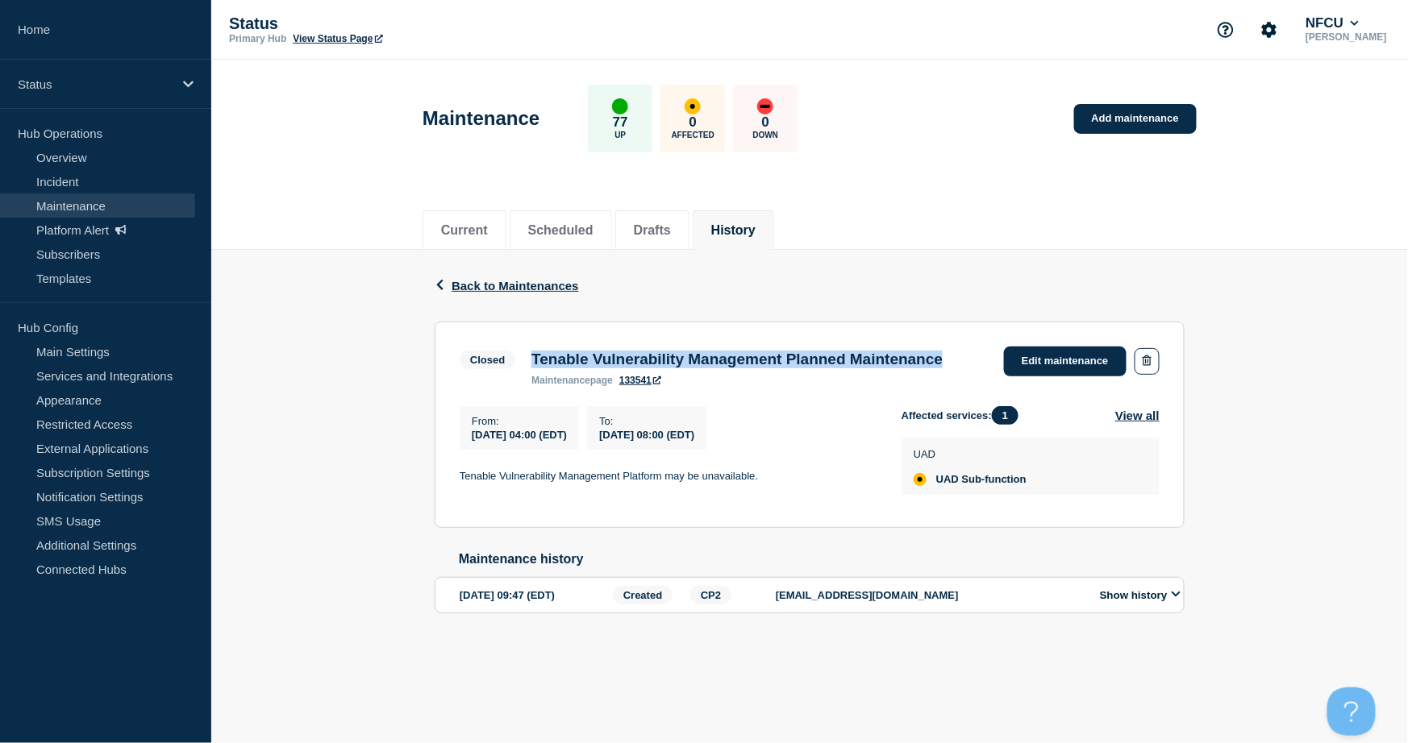
drag, startPoint x: 534, startPoint y: 363, endPoint x: 831, endPoint y: 374, distance: 297.0
click at [831, 369] on h3 "Tenable Vulnerability Management Planned Maintenance" at bounding box center [736, 360] width 411 height 18
copy h3 "Tenable Vulnerability Management Planned Maintenance"
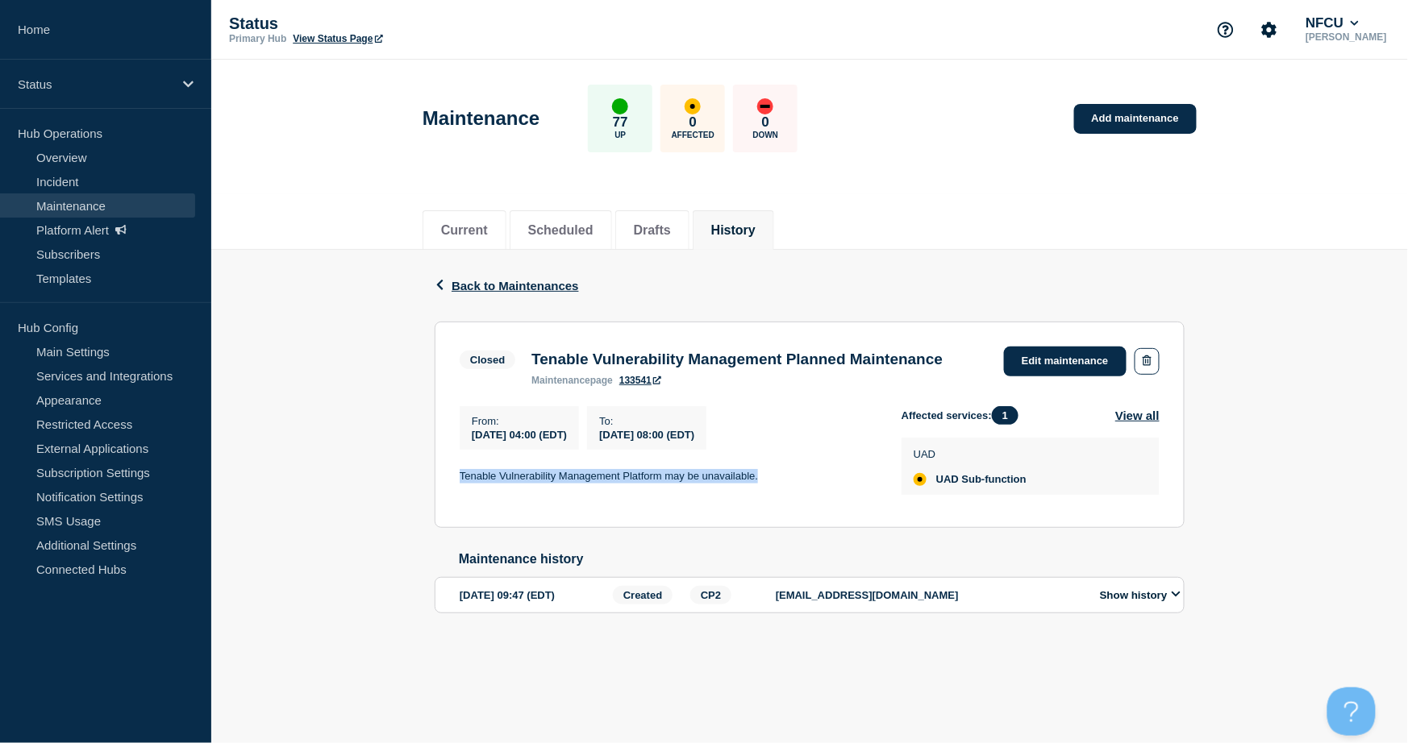
drag, startPoint x: 459, startPoint y: 499, endPoint x: 772, endPoint y: 500, distance: 313.7
click at [772, 500] on section "Closed Tenable Vulnerability Management Planned Maintenance maintenance page 13…" at bounding box center [810, 425] width 750 height 206
copy p "Tenable Vulnerability Management Platform may be unavailable."
